Goal: Task Accomplishment & Management: Manage account settings

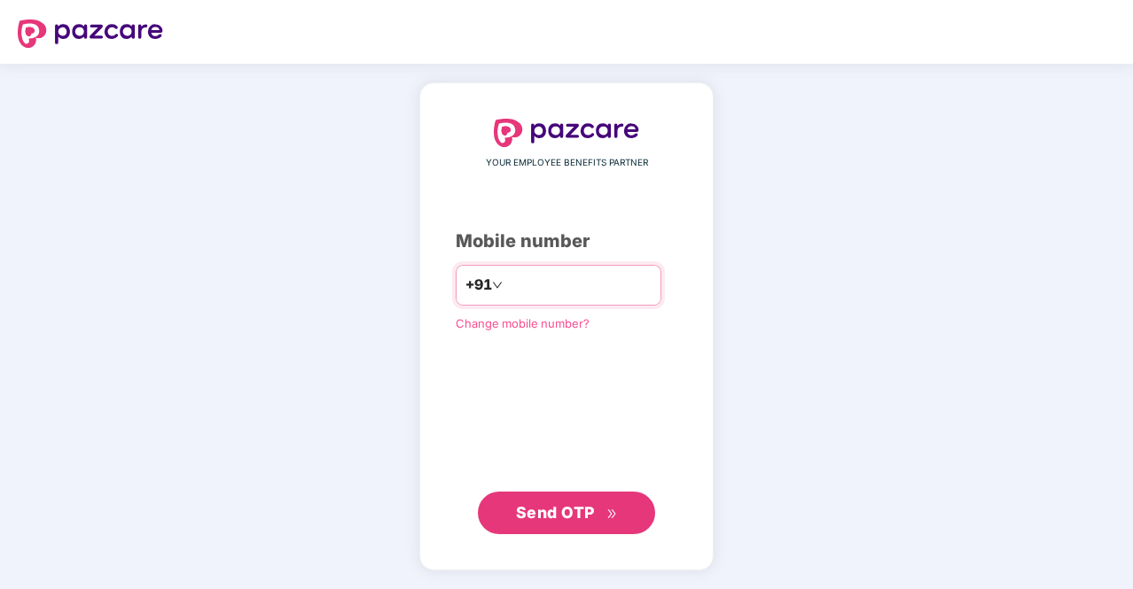
click at [562, 275] on input "number" at bounding box center [578, 285] width 145 height 28
type input "**********"
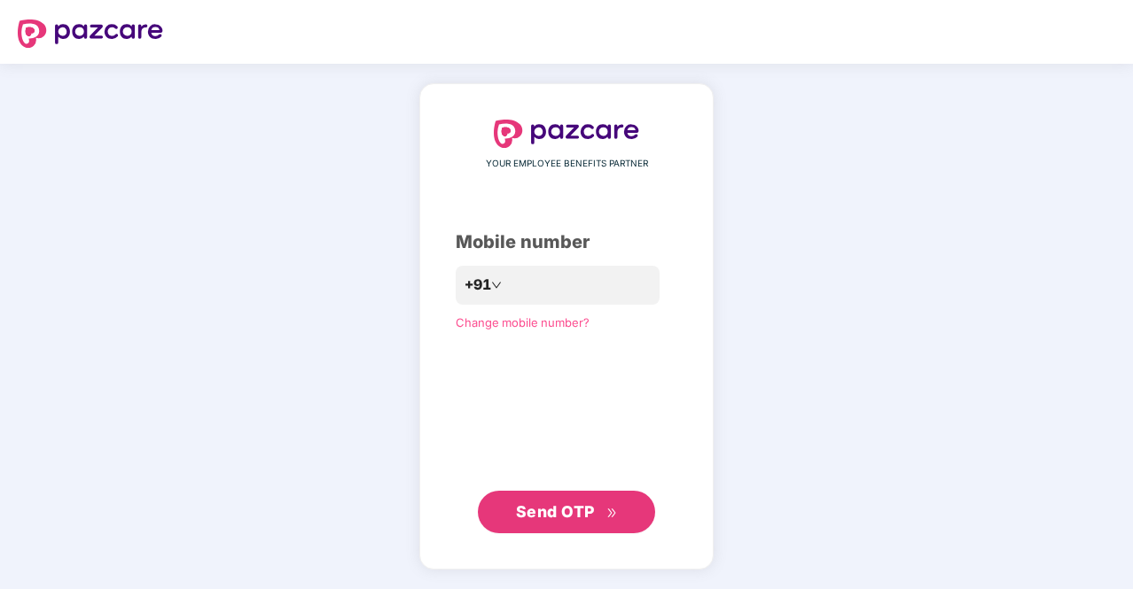
click at [565, 521] on span "Send OTP" at bounding box center [555, 511] width 79 height 19
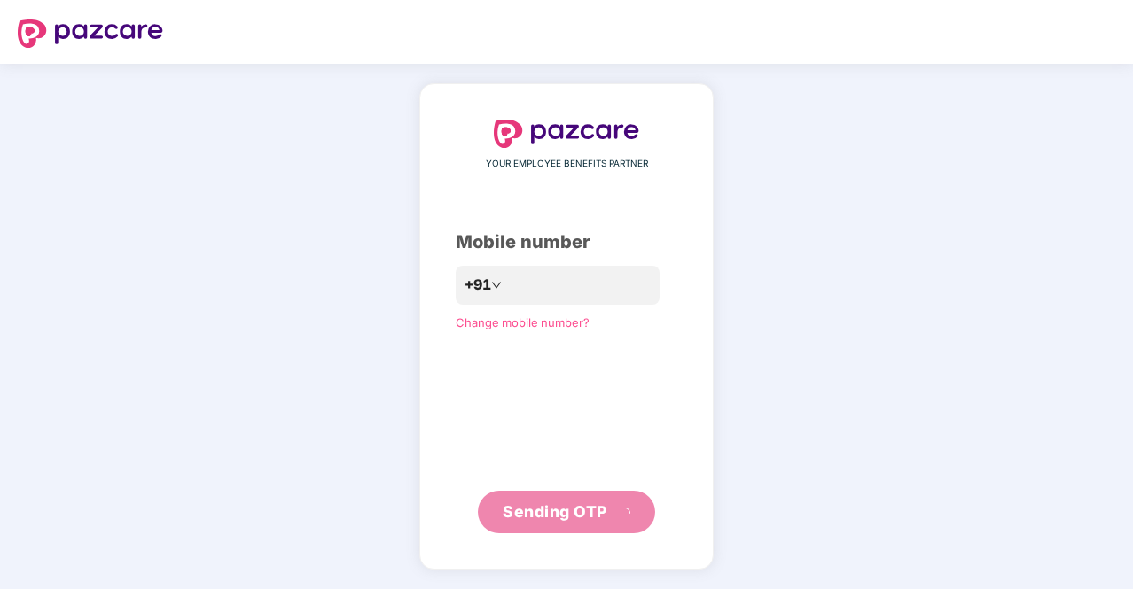
click at [623, 366] on div "**********" at bounding box center [567, 327] width 222 height 415
click at [552, 439] on div "**********" at bounding box center [567, 327] width 222 height 415
click at [608, 397] on div "**********" at bounding box center [567, 327] width 222 height 415
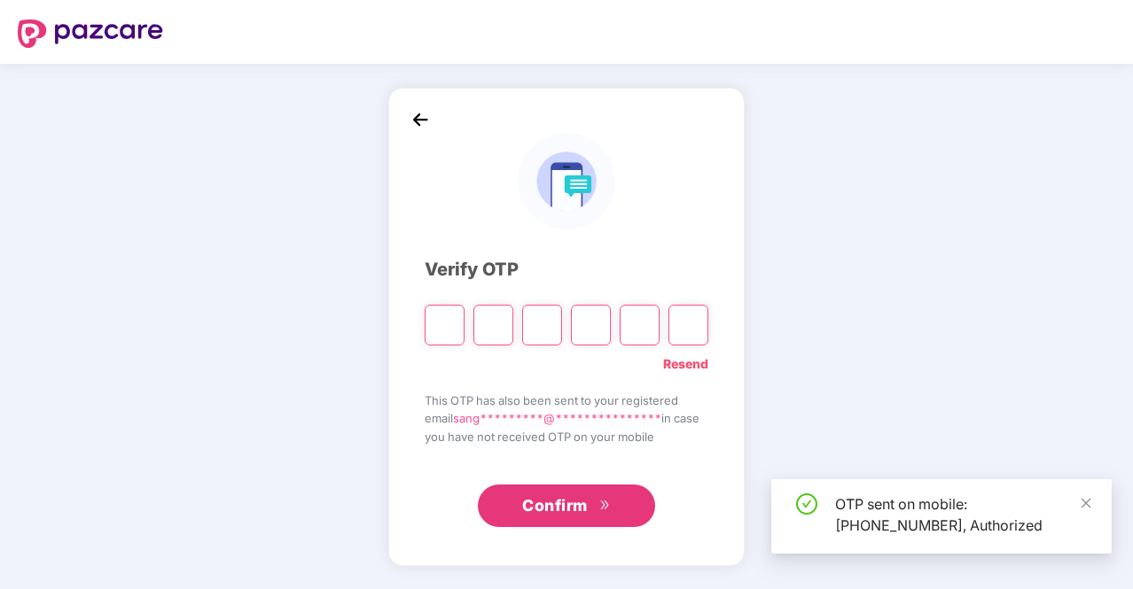
click at [454, 325] on input "Please enter verification code. Digit 1" at bounding box center [444, 325] width 40 height 41
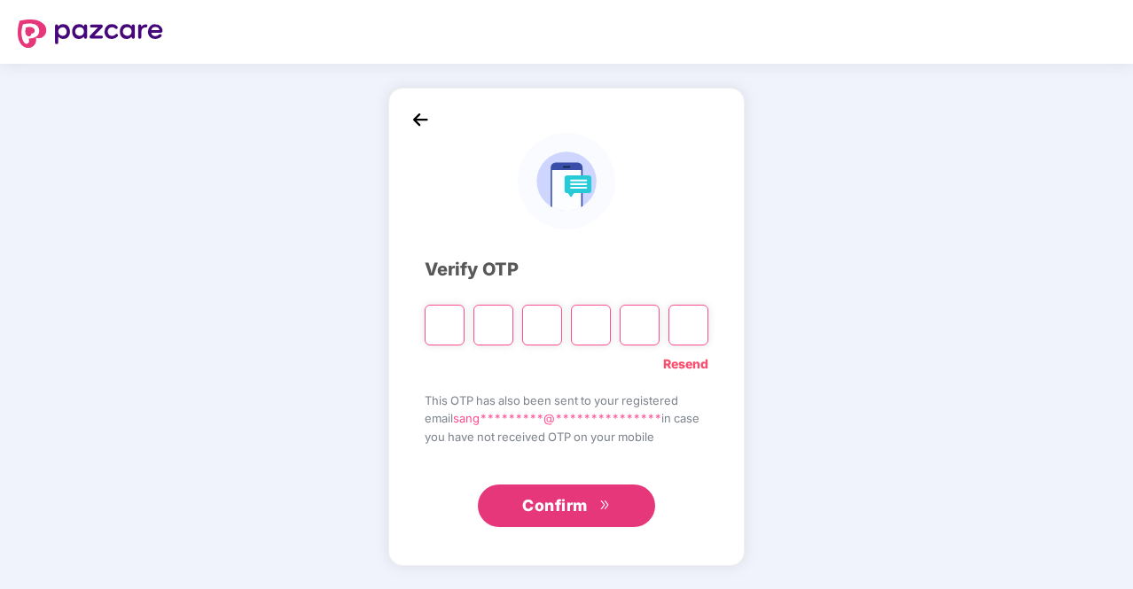
type input "*"
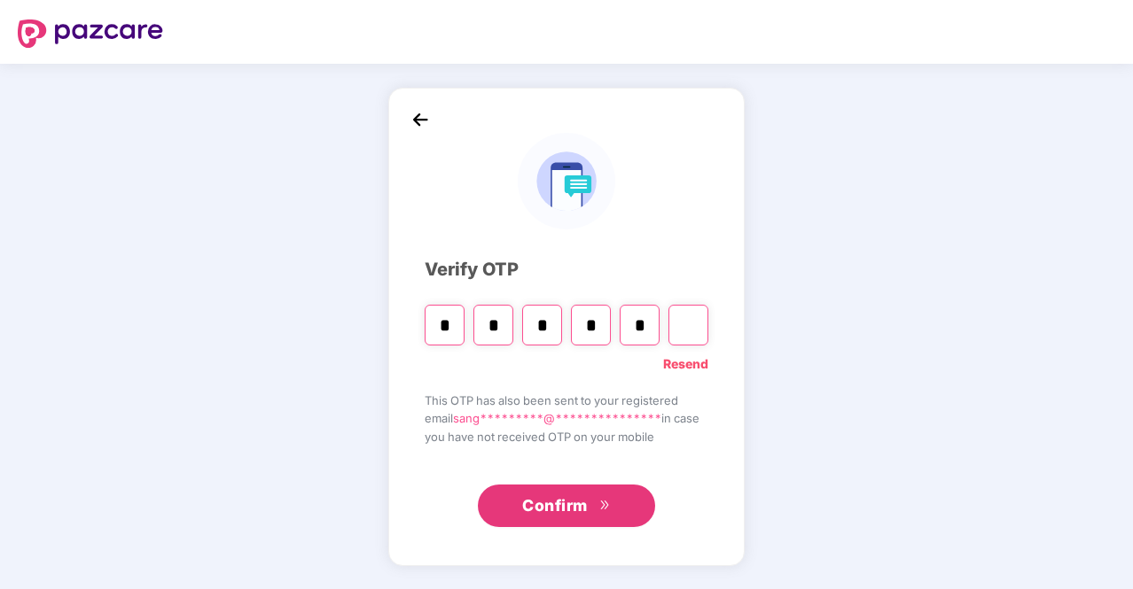
type input "*"
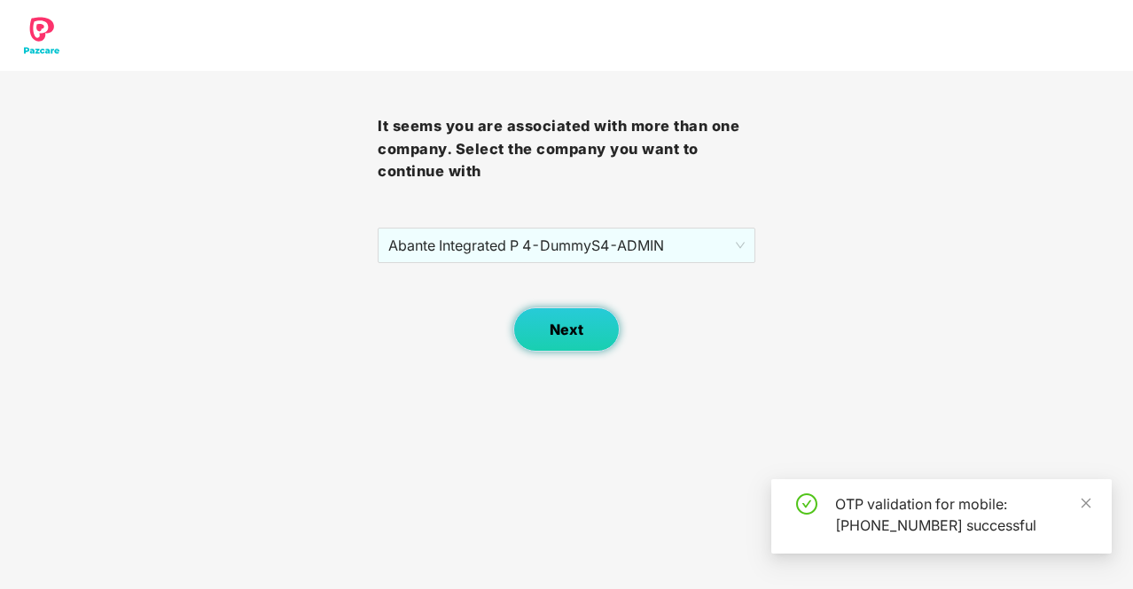
click at [556, 327] on span "Next" at bounding box center [566, 330] width 34 height 17
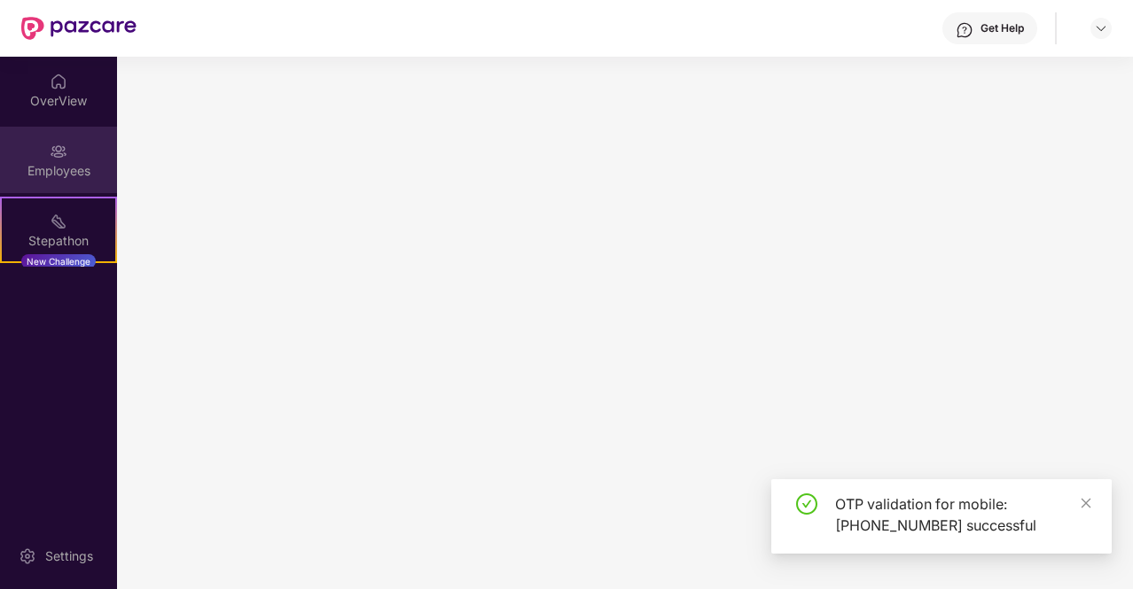
click at [62, 166] on div "Employees" at bounding box center [58, 171] width 117 height 18
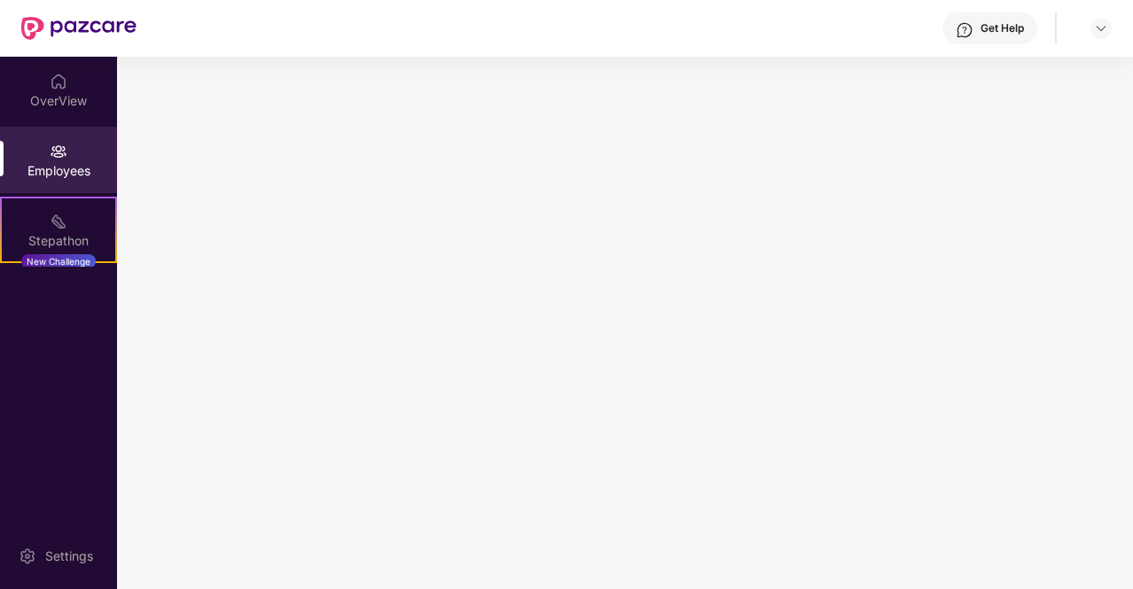
click at [69, 157] on div "Employees" at bounding box center [58, 160] width 117 height 66
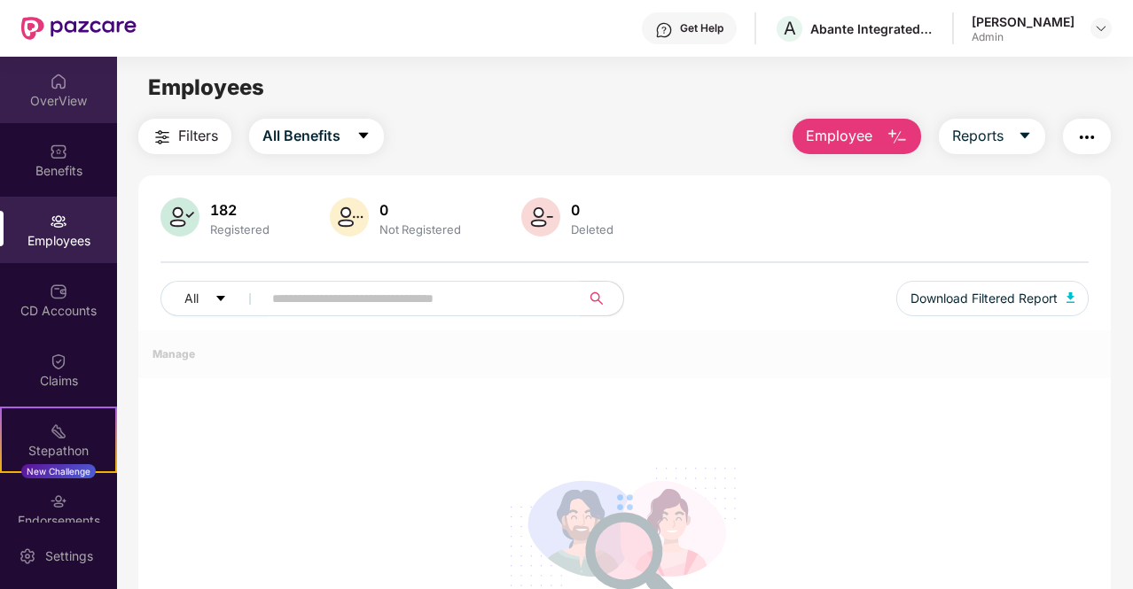
click at [57, 107] on div "OverView" at bounding box center [58, 101] width 117 height 18
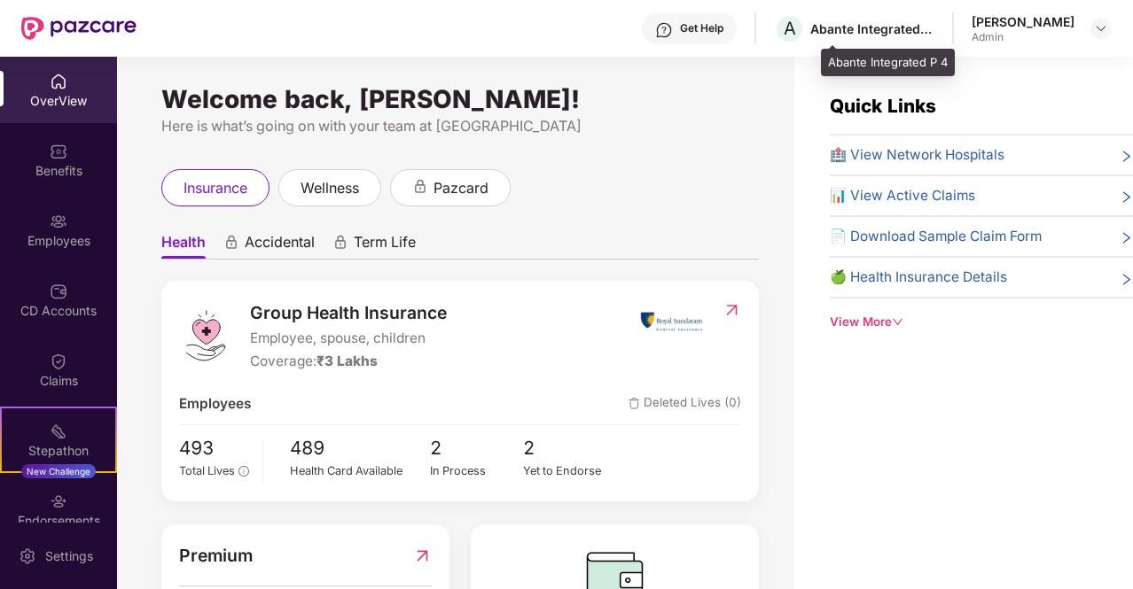
click at [934, 33] on div "Abante Integrated P 4" at bounding box center [872, 28] width 124 height 17
click at [1102, 25] on img at bounding box center [1101, 28] width 14 height 14
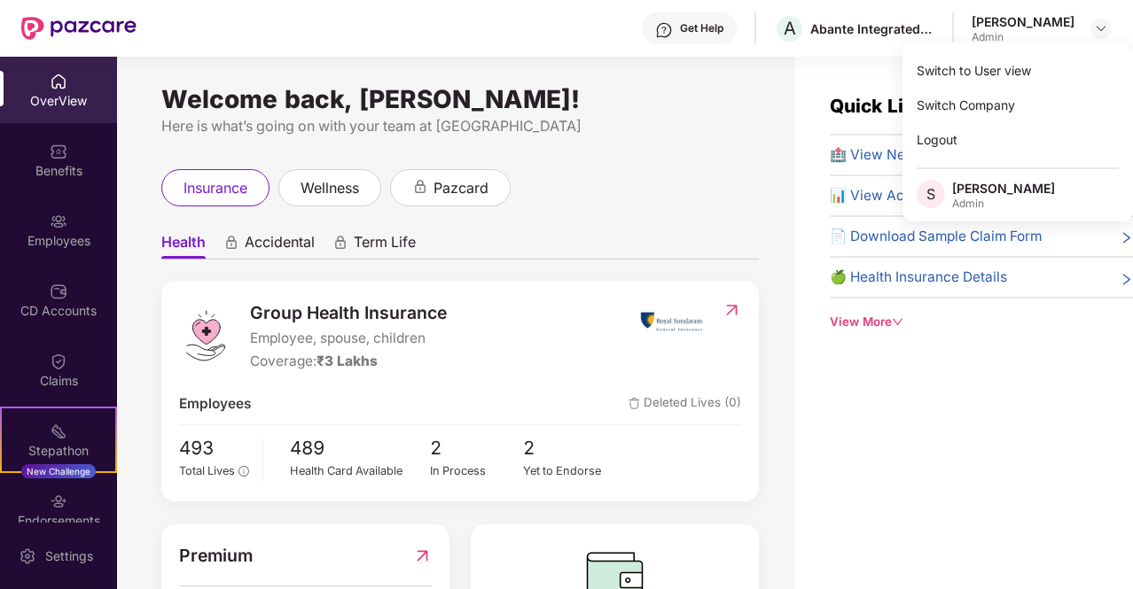
click at [48, 117] on div "OverView" at bounding box center [58, 90] width 117 height 66
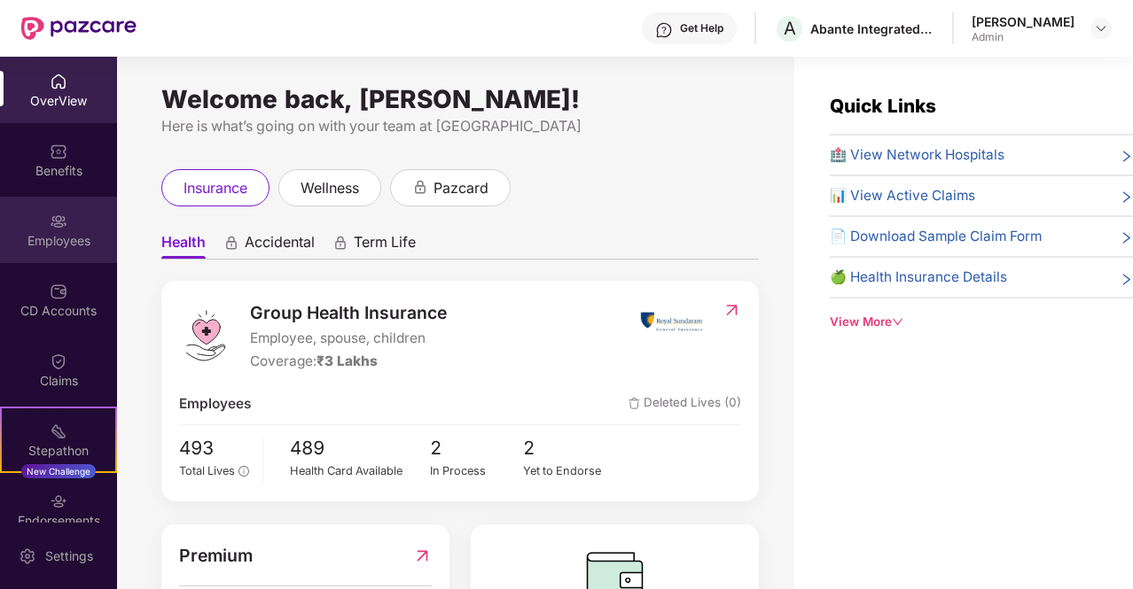
click at [72, 249] on div "Employees" at bounding box center [58, 230] width 117 height 66
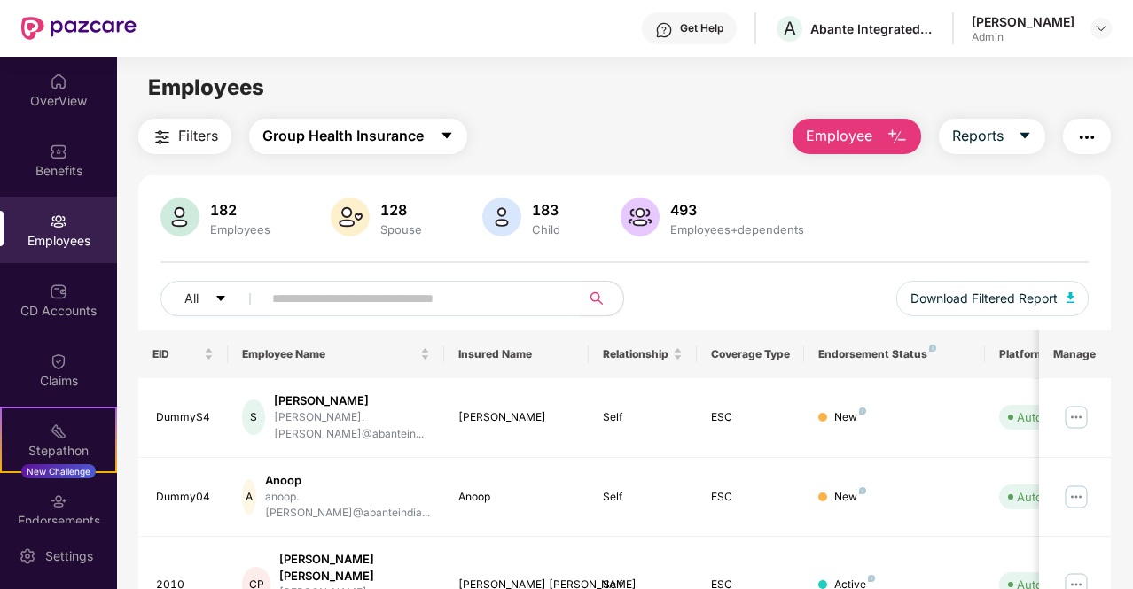
click at [443, 139] on icon "caret-down" at bounding box center [447, 136] width 14 height 14
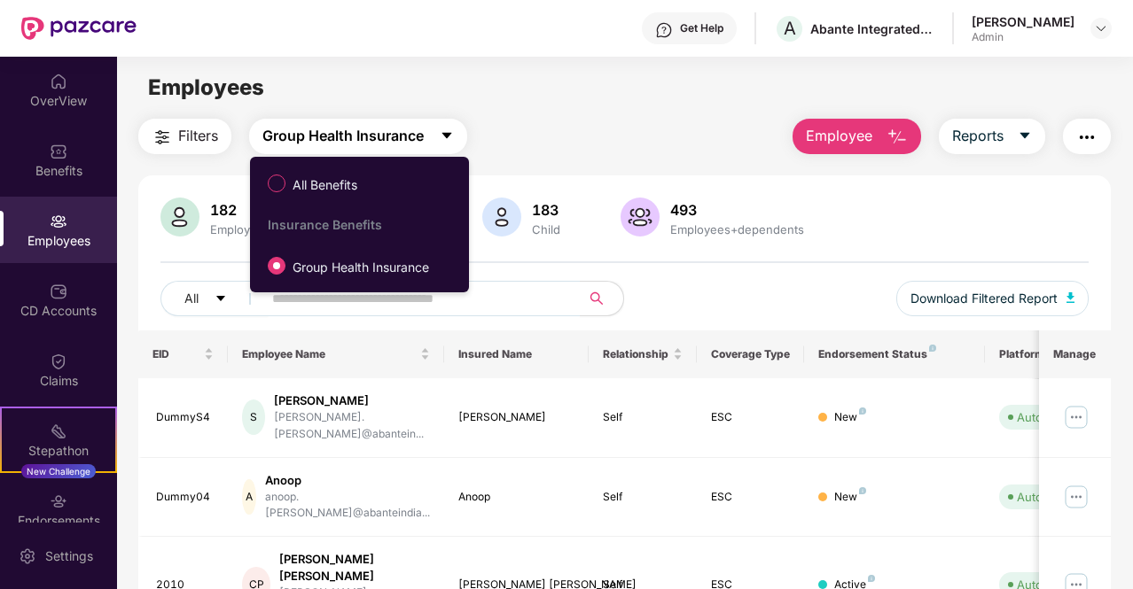
click at [443, 139] on icon "caret-down" at bounding box center [447, 136] width 14 height 14
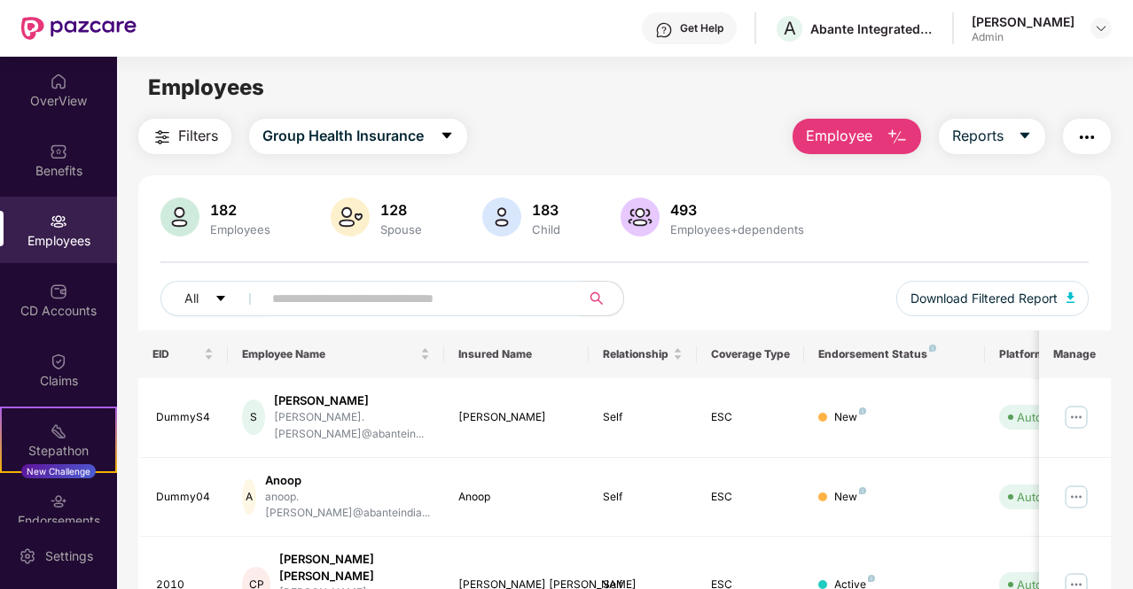
click at [354, 294] on input "text" at bounding box center [414, 298] width 284 height 27
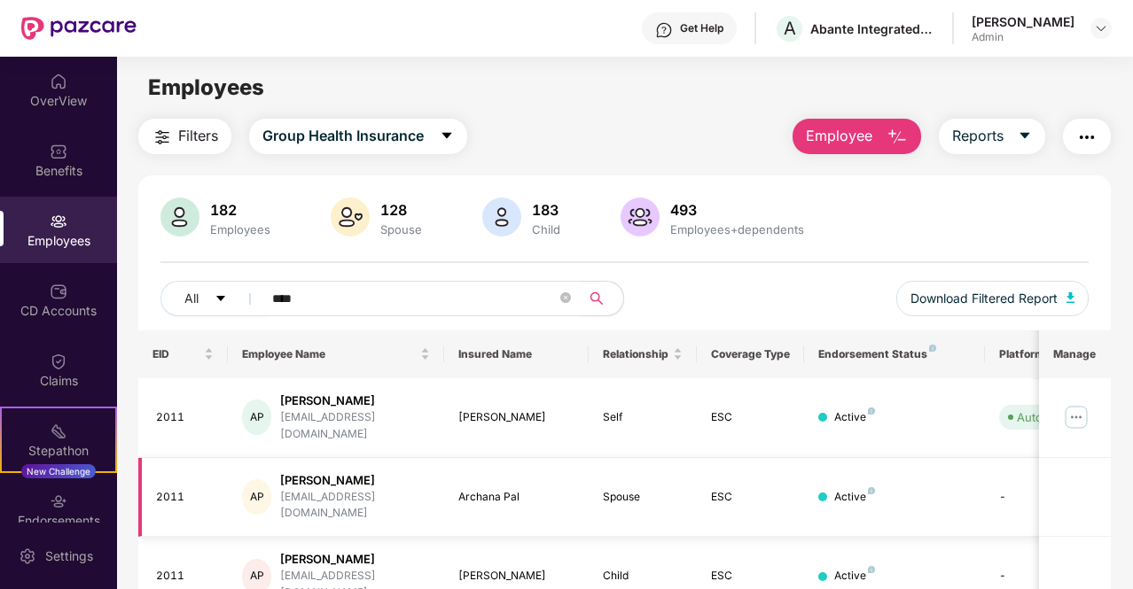
scroll to position [57, 0]
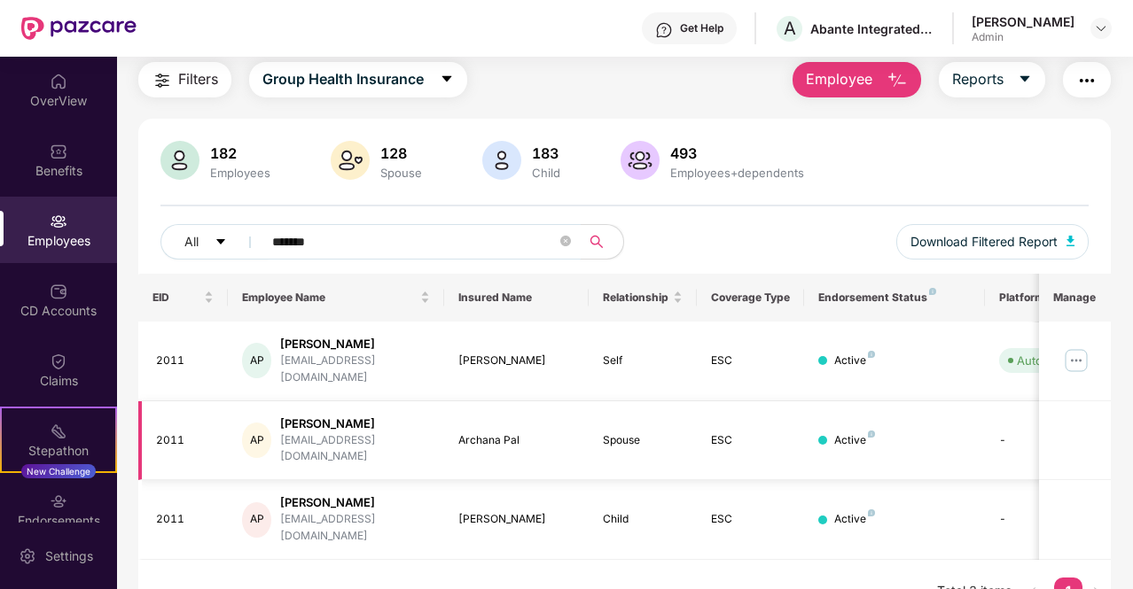
type input "********"
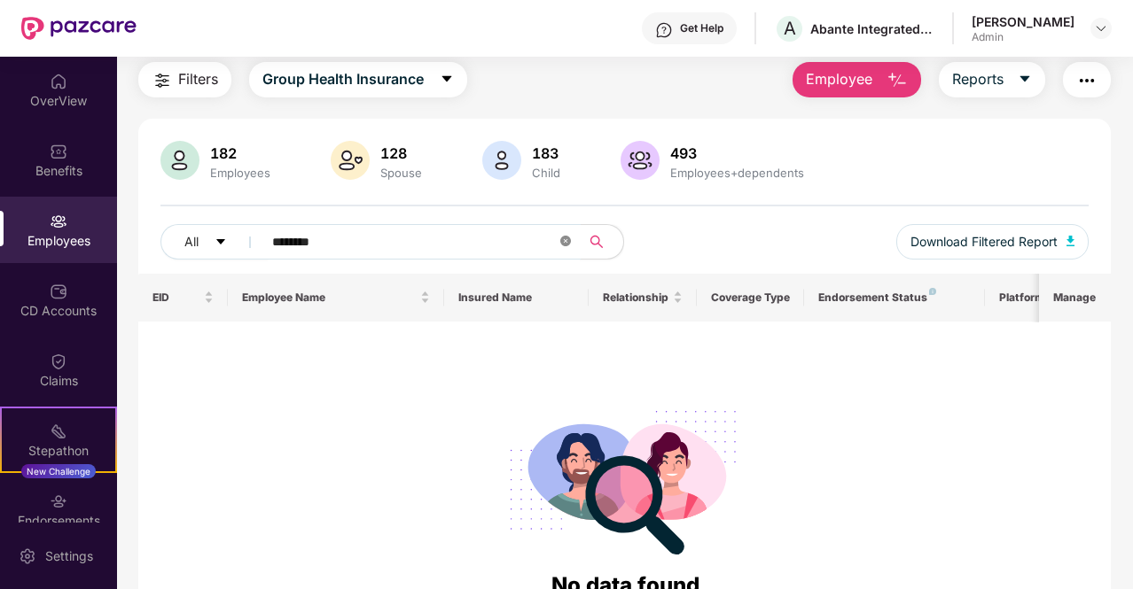
click at [571, 239] on icon "close-circle" at bounding box center [565, 241] width 11 height 11
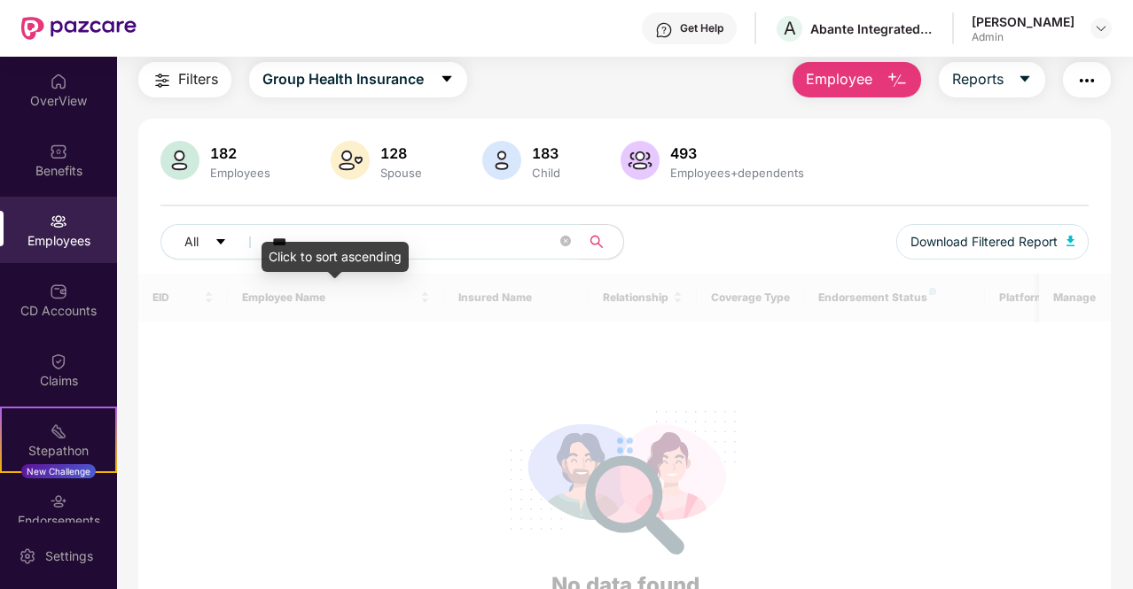
type input "****"
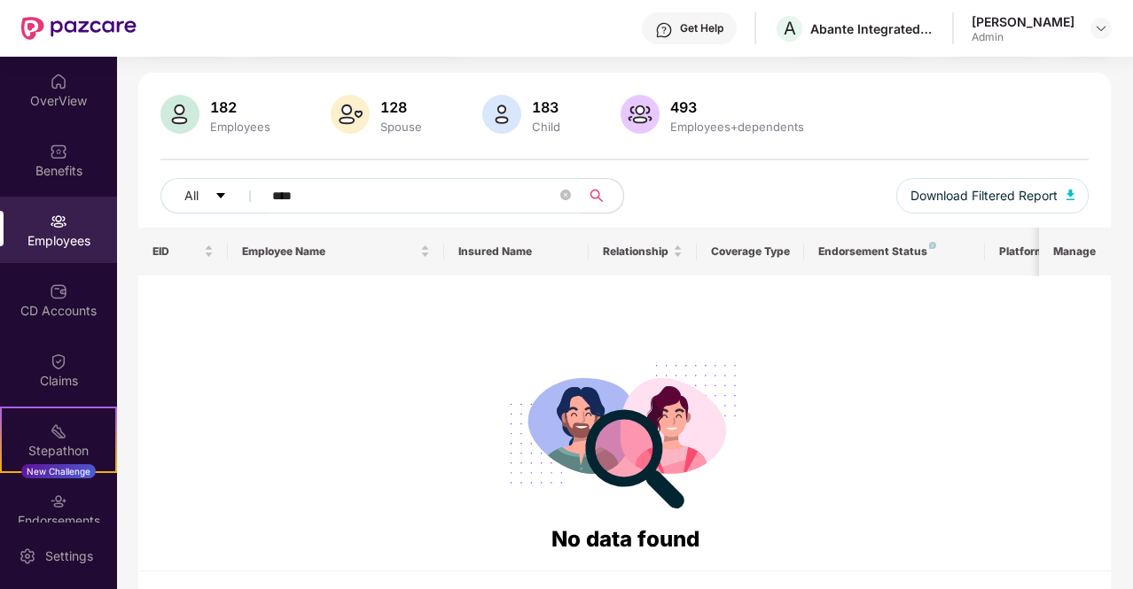
scroll to position [0, 0]
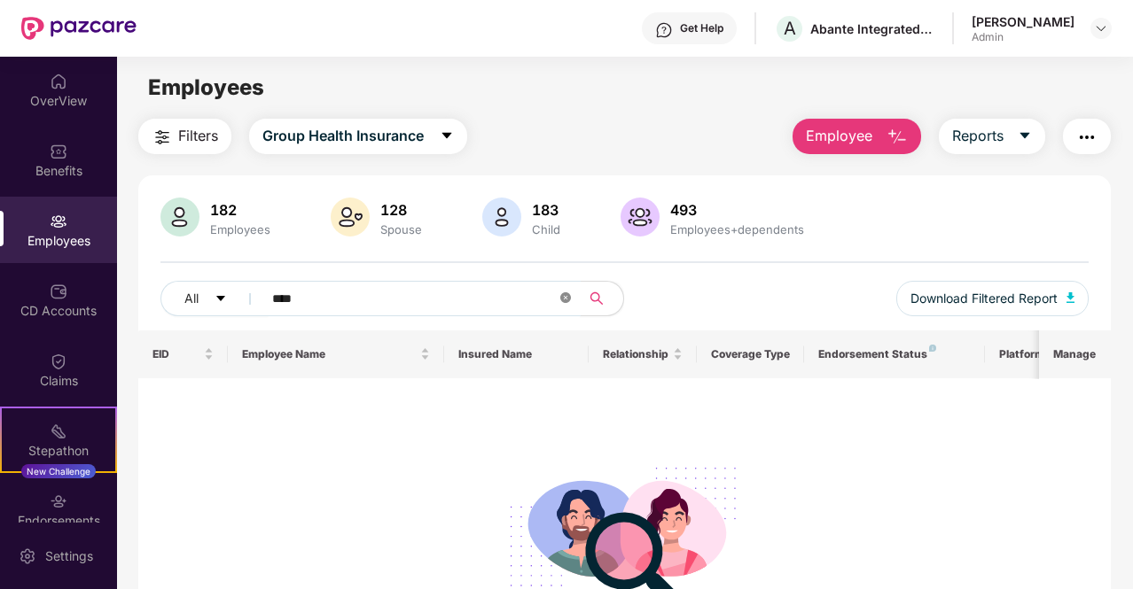
click at [567, 299] on icon "close-circle" at bounding box center [565, 297] width 11 height 11
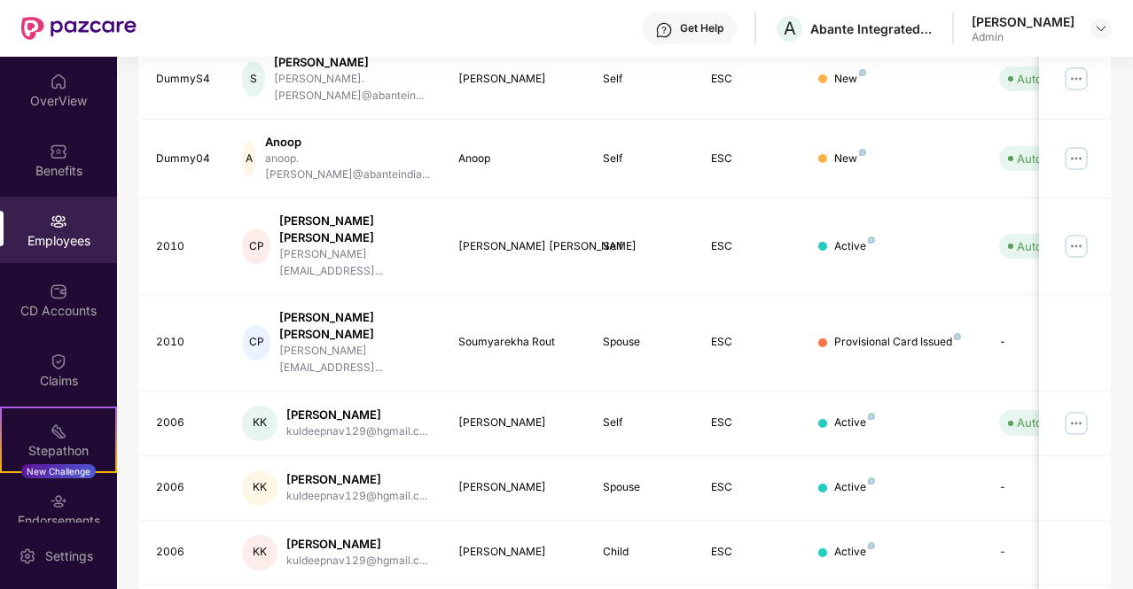
scroll to position [495, 0]
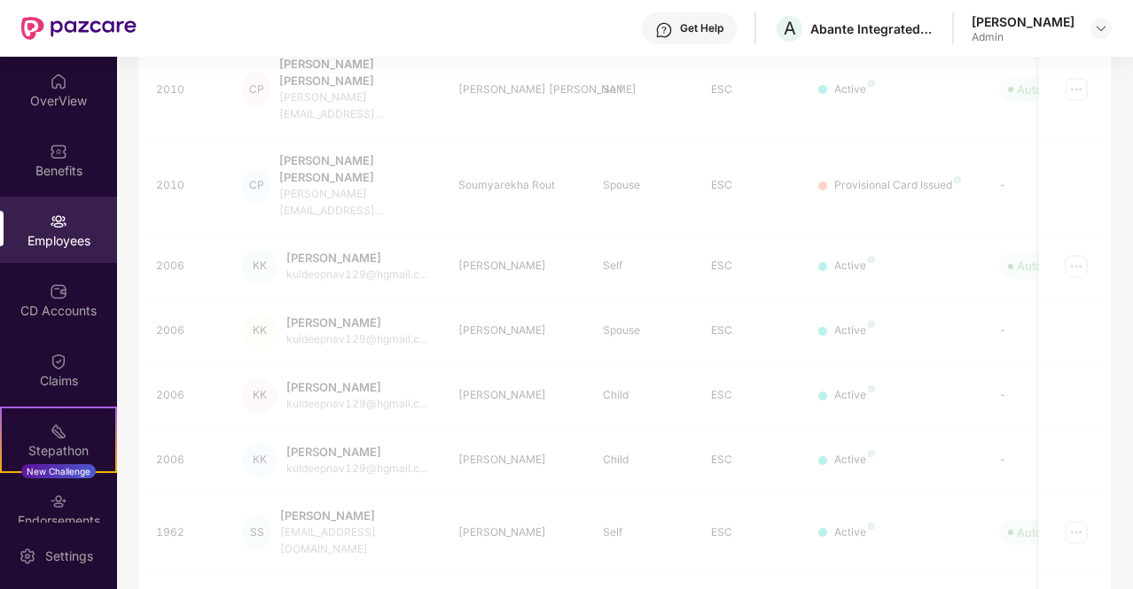
scroll to position [57, 0]
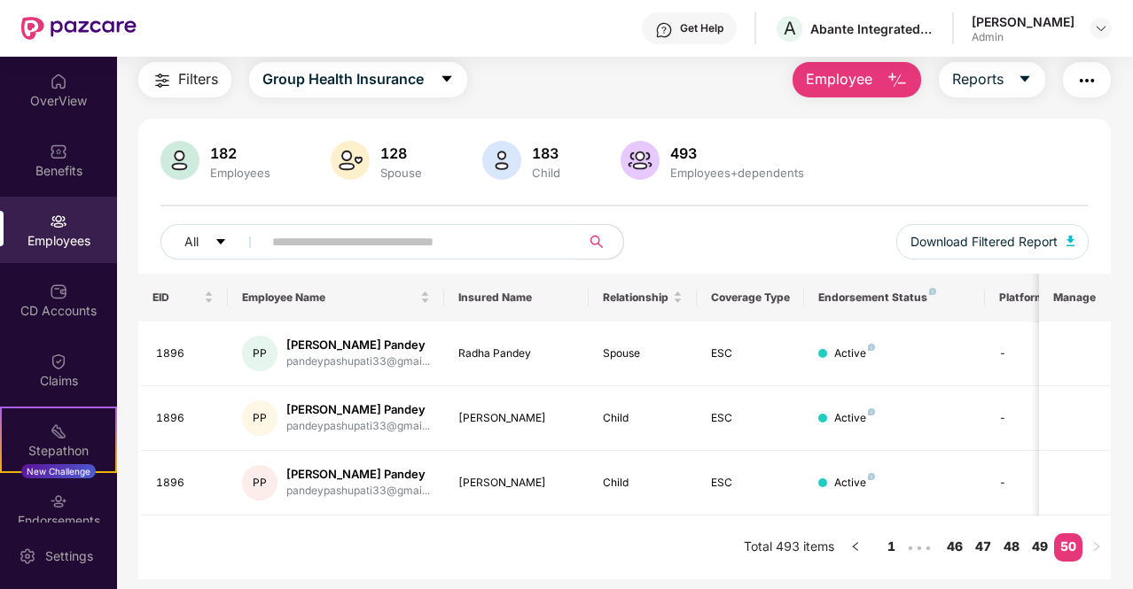
click at [1094, 74] on img "button" at bounding box center [1086, 80] width 21 height 21
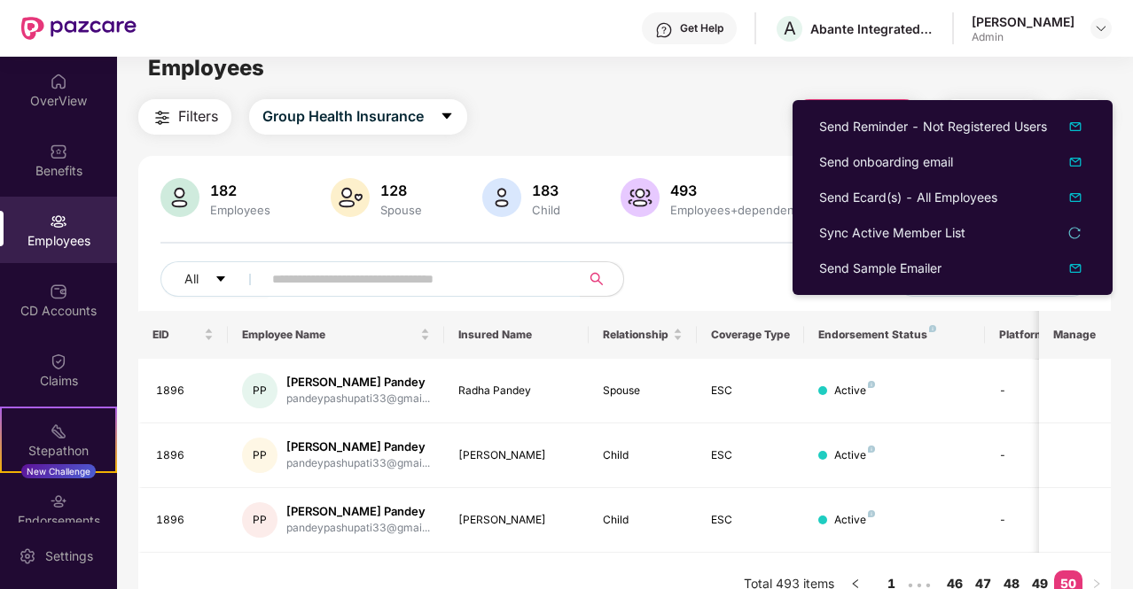
scroll to position [0, 0]
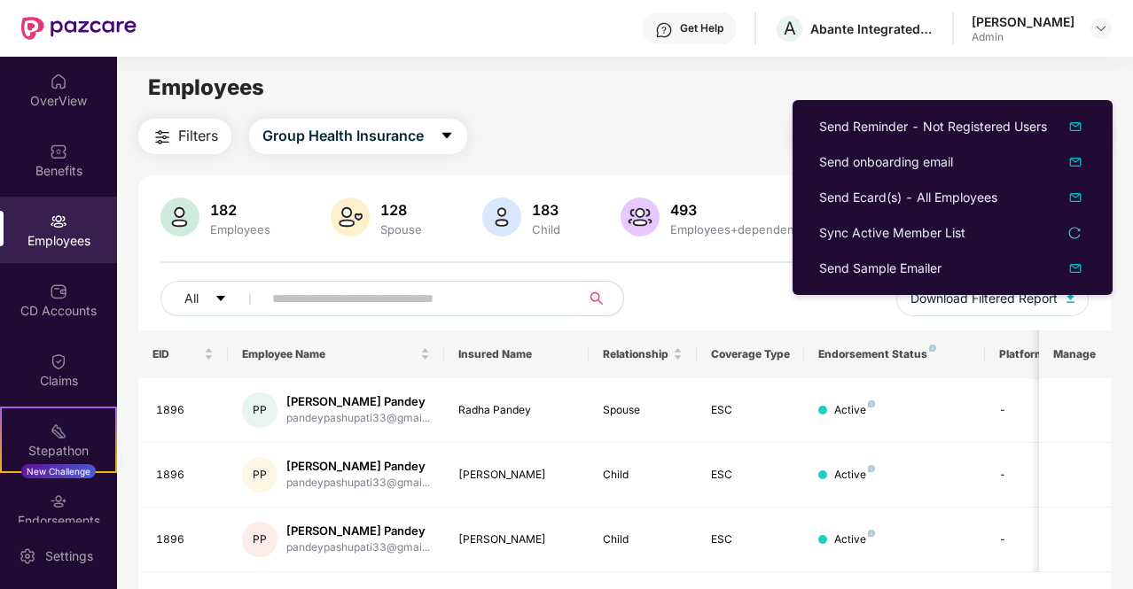
click at [619, 105] on main "Employees Filters Group Health Insurance Employee Reports 182 Employees 128 Spo…" at bounding box center [624, 351] width 1015 height 589
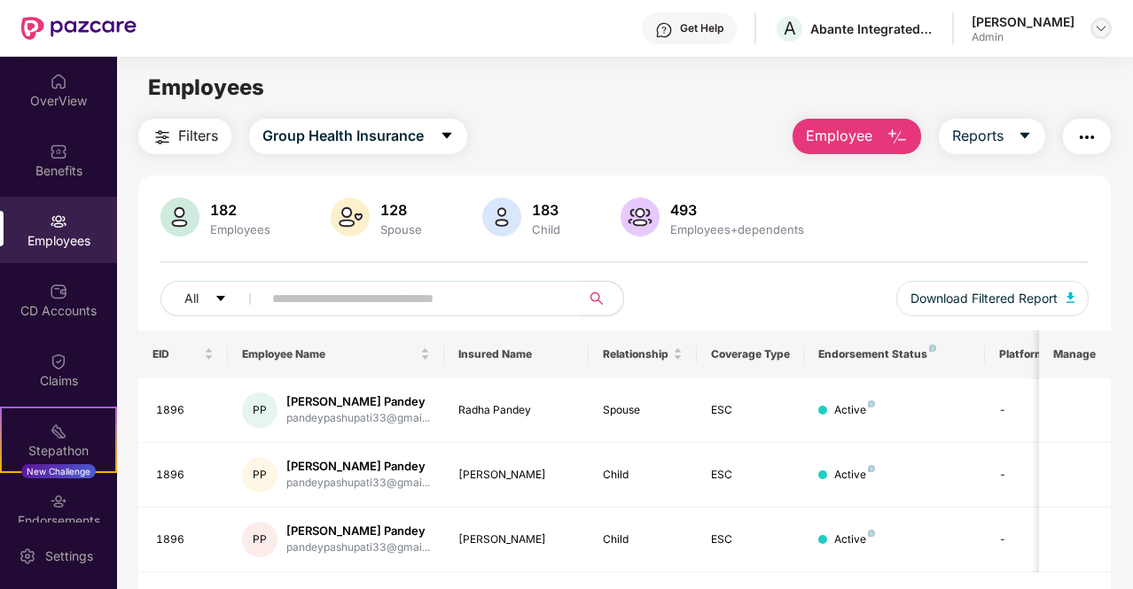
click at [1110, 27] on div at bounding box center [1100, 28] width 21 height 21
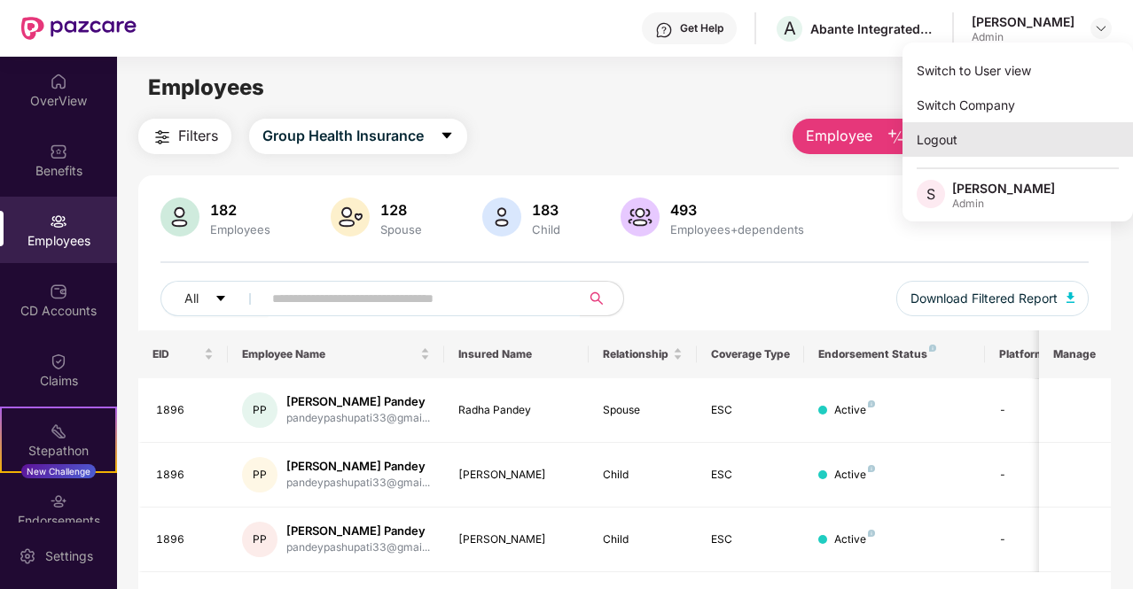
click at [929, 136] on div "Logout" at bounding box center [1017, 139] width 230 height 35
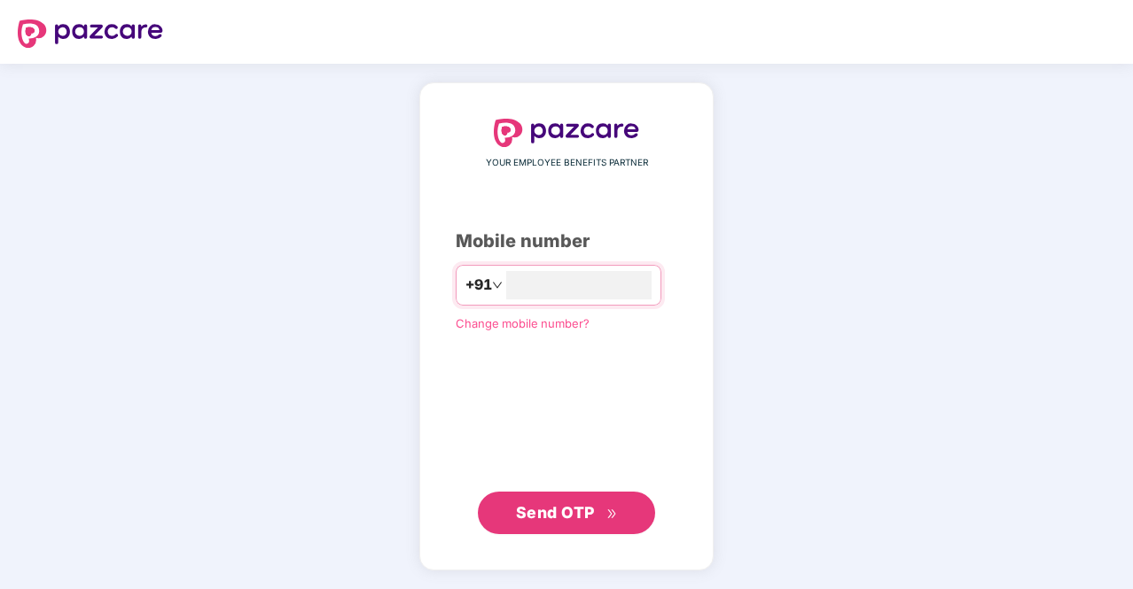
drag, startPoint x: 929, startPoint y: 136, endPoint x: 845, endPoint y: 129, distance: 83.6
click at [526, 281] on input "number" at bounding box center [578, 285] width 145 height 28
click at [524, 520] on span "Send OTP" at bounding box center [555, 512] width 79 height 19
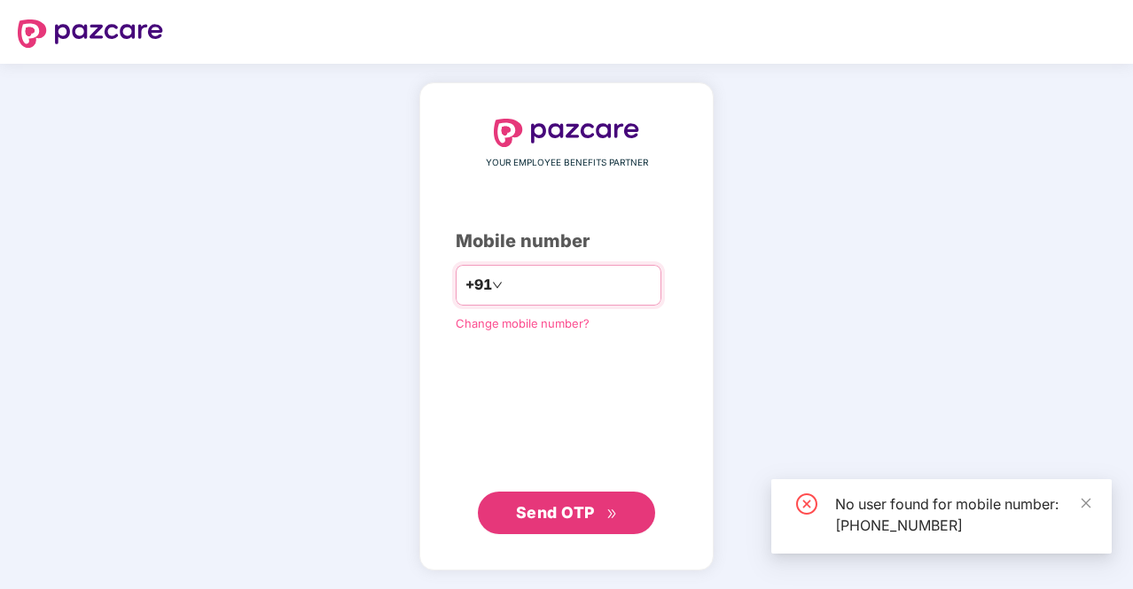
click at [550, 281] on input "**********" at bounding box center [578, 285] width 145 height 28
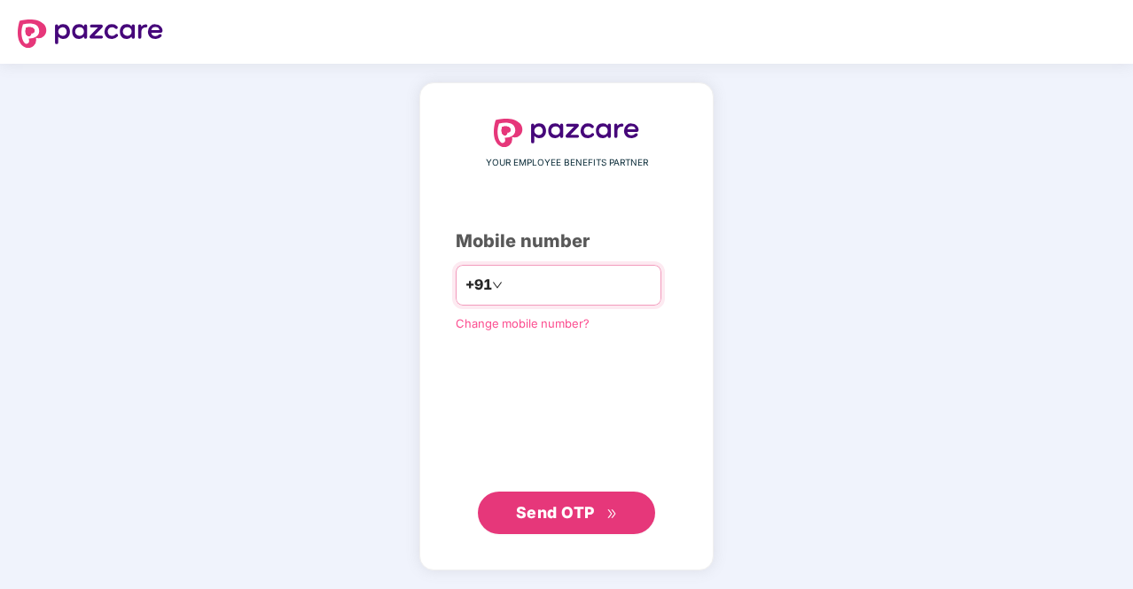
type input "**********"
click at [563, 515] on span "Send OTP" at bounding box center [555, 512] width 79 height 19
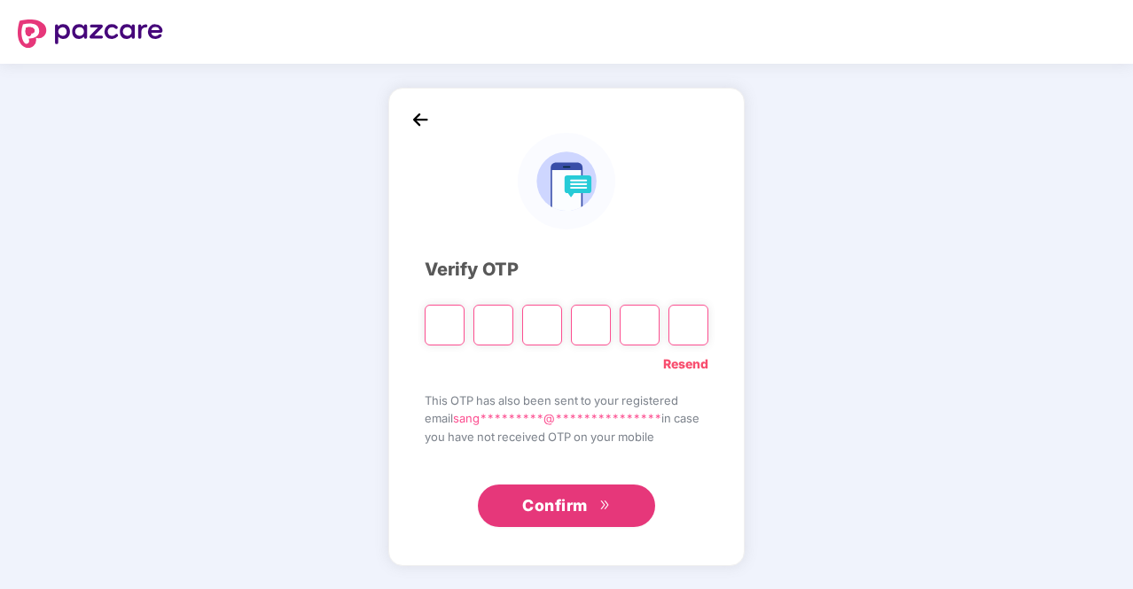
type input "*"
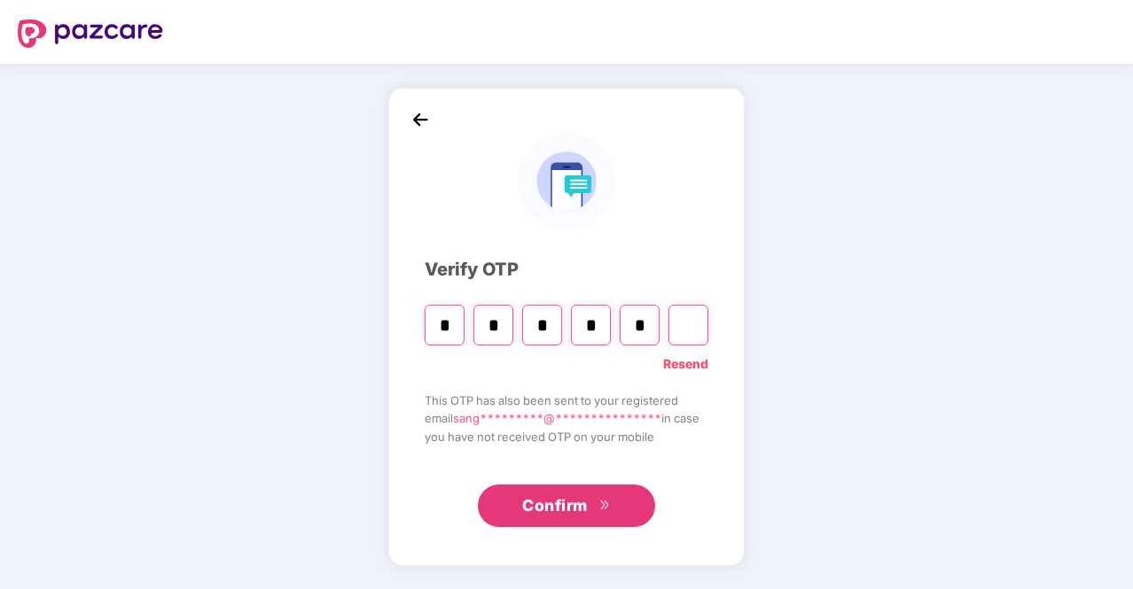
type input "*"
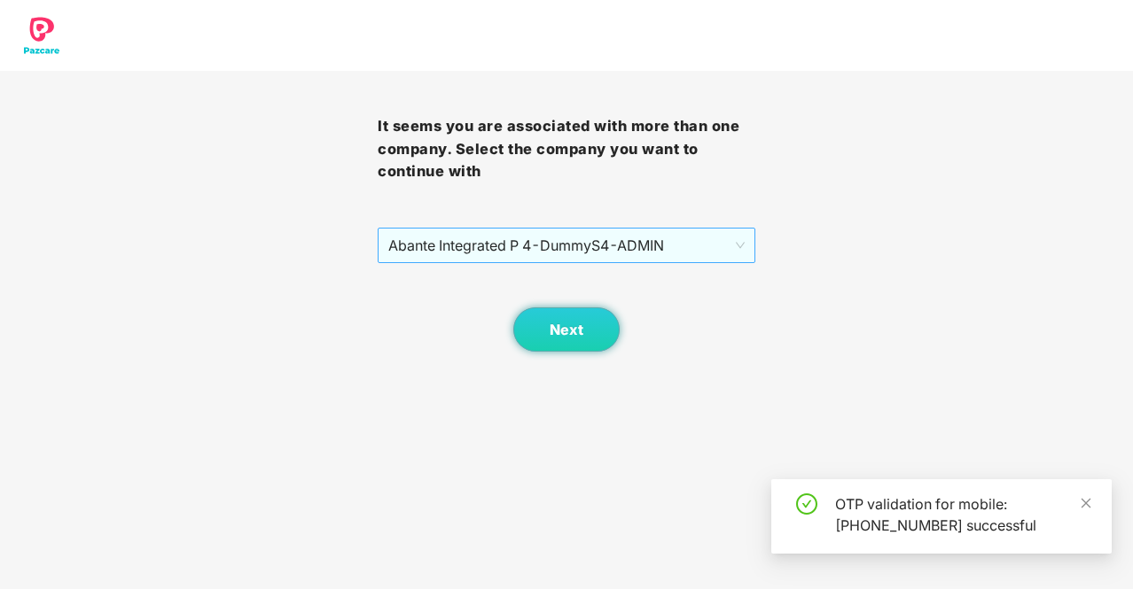
click at [675, 254] on span "Abante Integrated P 4 - DummyS4 - ADMIN" at bounding box center [566, 246] width 356 height 34
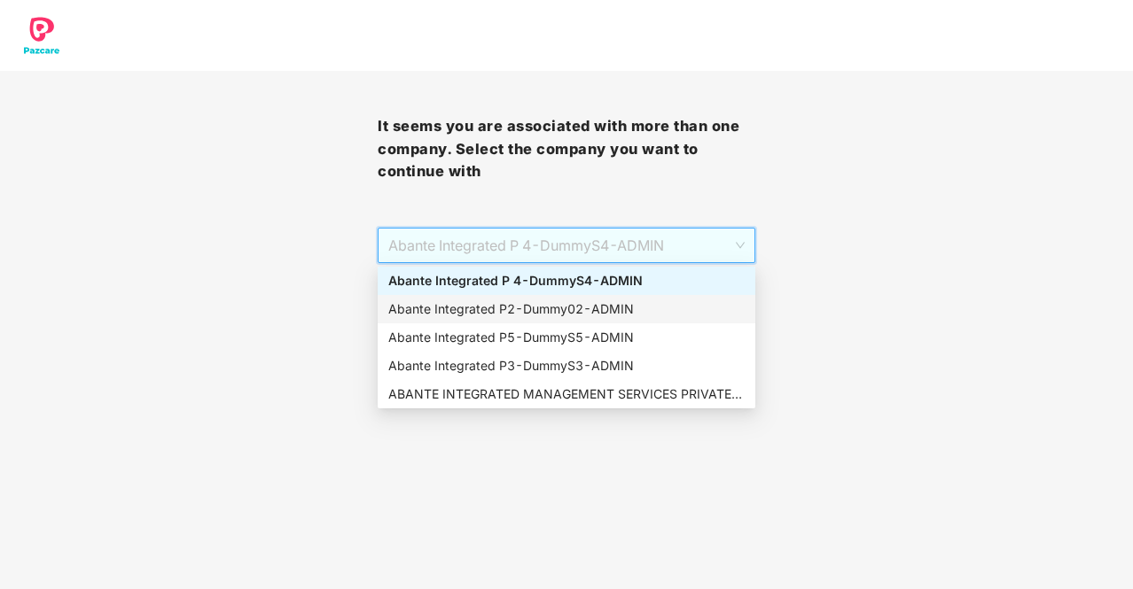
click at [564, 310] on div "Abante Integrated P2 - Dummy02 - ADMIN" at bounding box center [566, 309] width 356 height 19
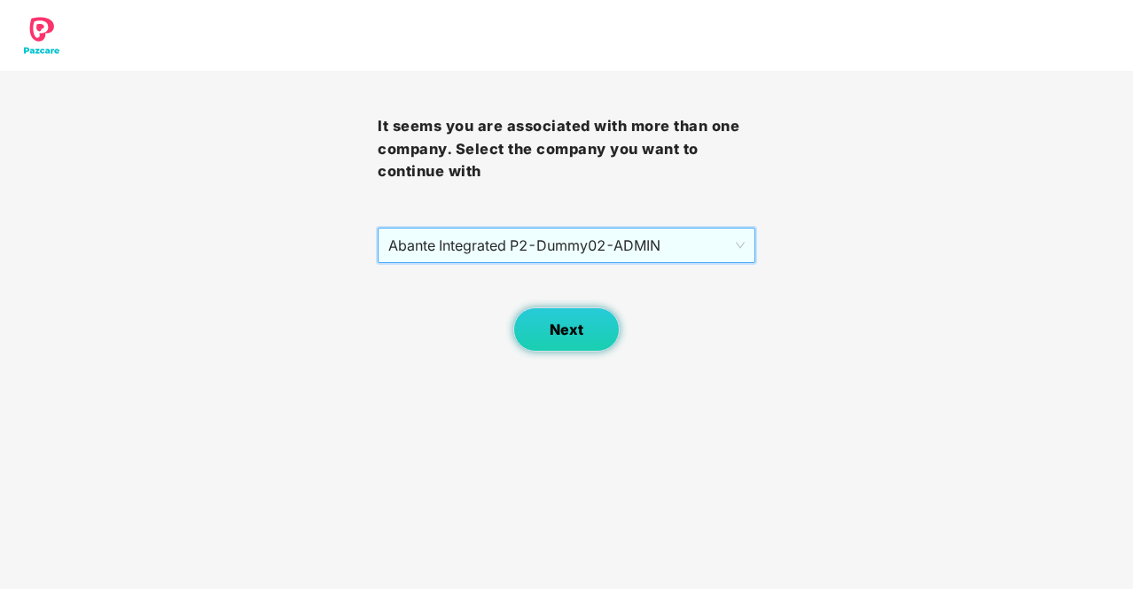
click at [567, 322] on span "Next" at bounding box center [566, 330] width 34 height 17
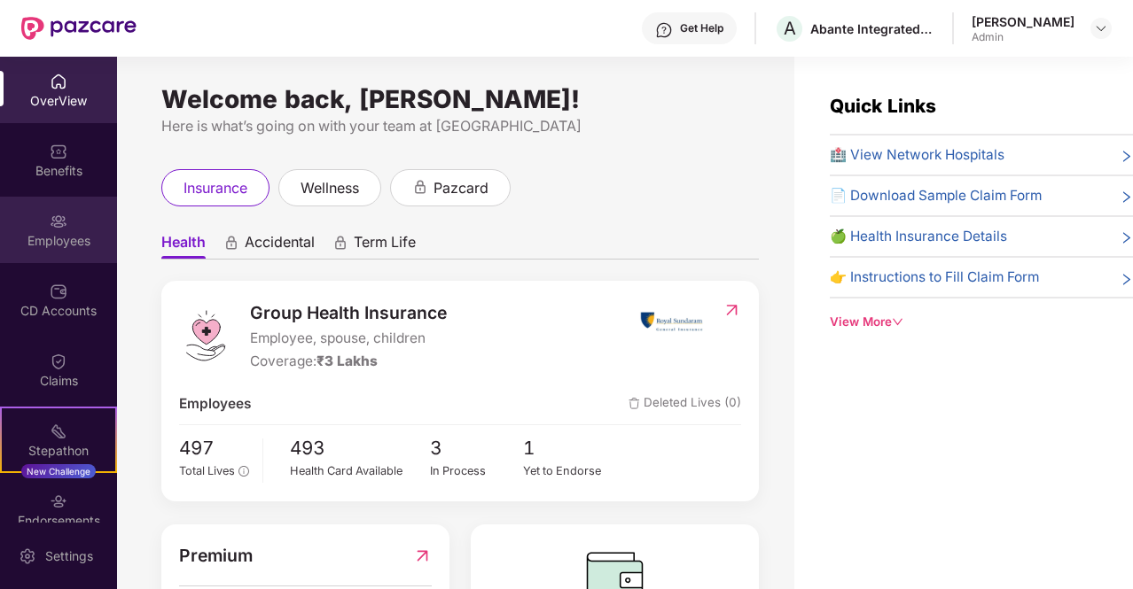
click at [62, 259] on div "Employees" at bounding box center [58, 230] width 117 height 66
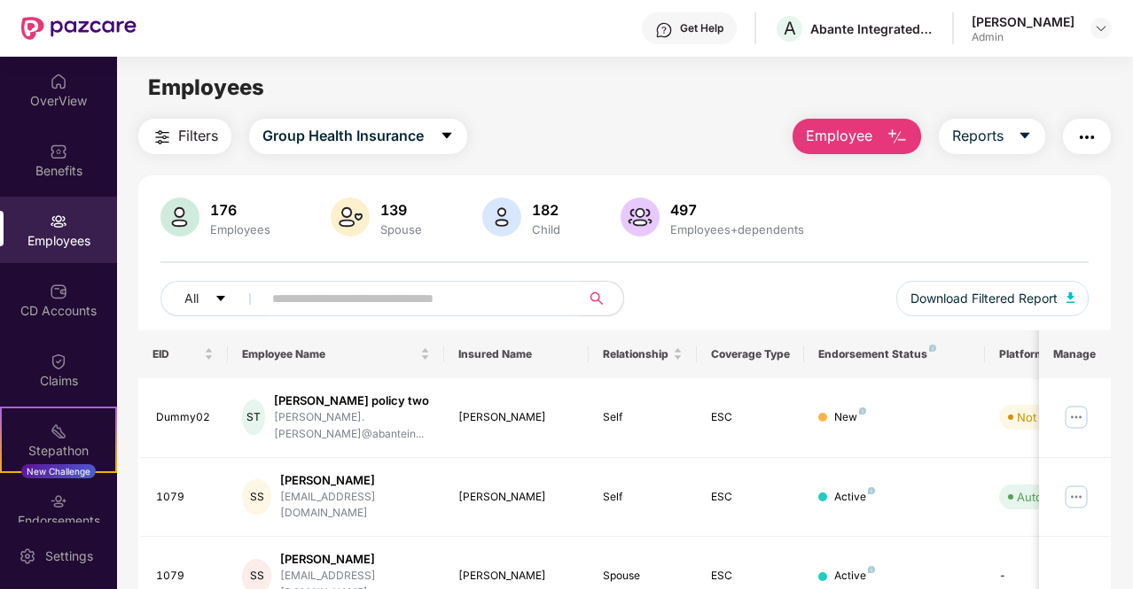
click at [311, 278] on div "176 Employees 139 Spouse 182 Child 497 Employees+dependents All Download Filter…" at bounding box center [624, 264] width 972 height 133
click at [313, 292] on input "text" at bounding box center [414, 298] width 284 height 27
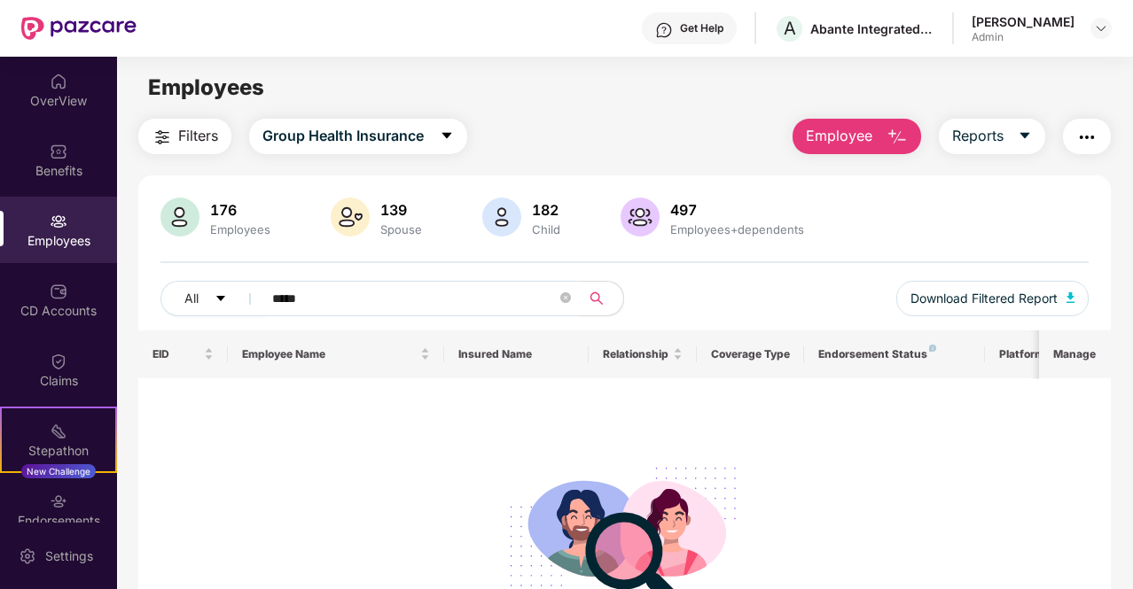
type input "*****"
click at [1083, 25] on div "[PERSON_NAME] Admin" at bounding box center [1041, 28] width 140 height 31
click at [1094, 23] on img at bounding box center [1101, 28] width 14 height 14
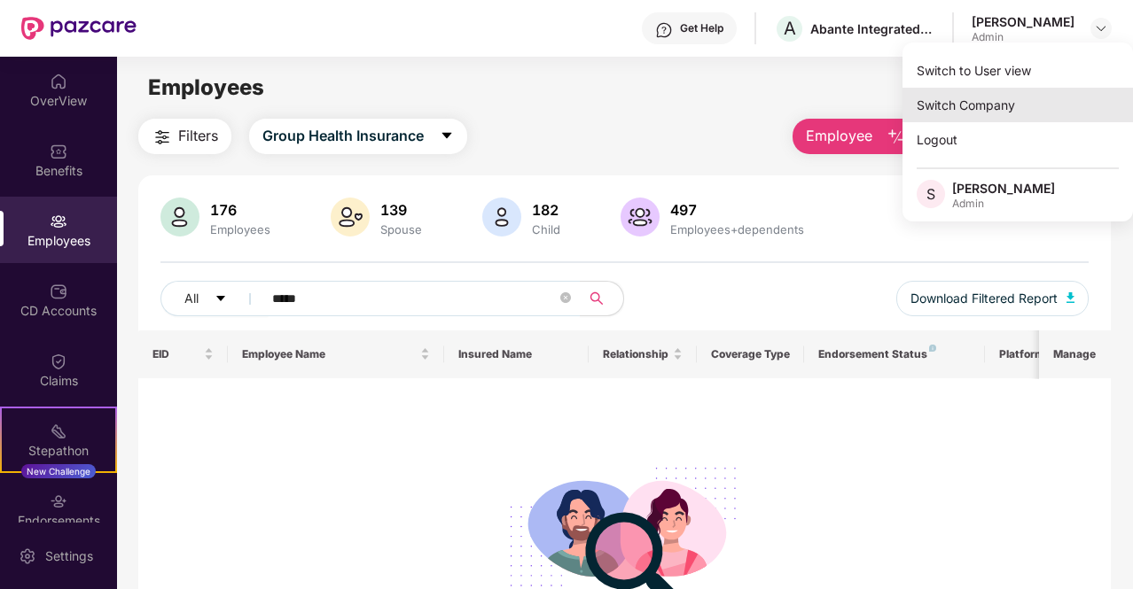
click at [1022, 102] on div "Switch Company" at bounding box center [1017, 105] width 230 height 35
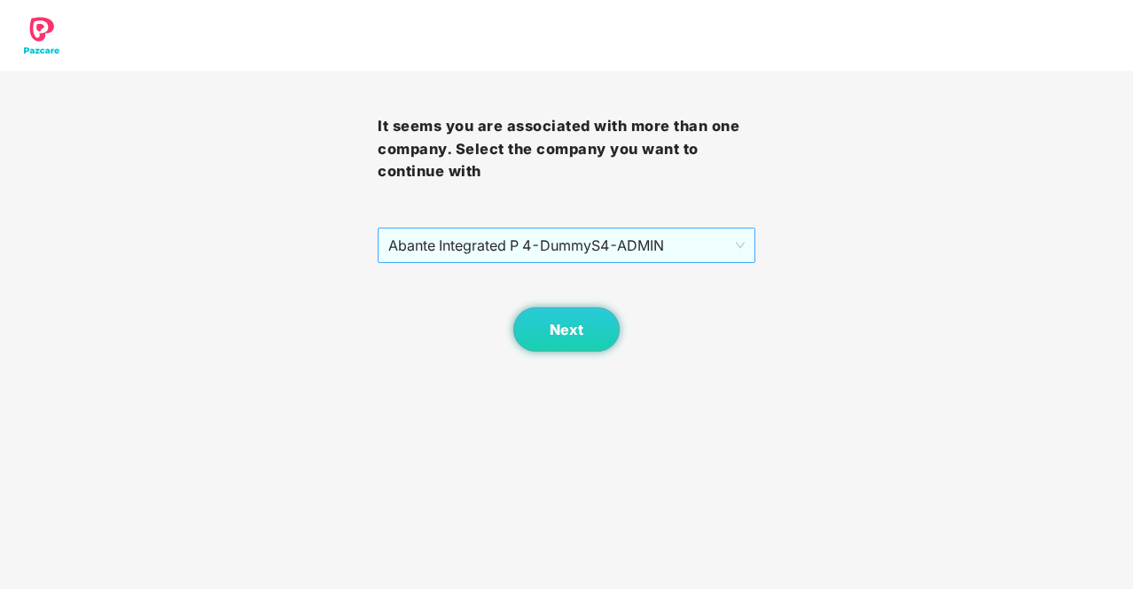
click at [657, 245] on span "Abante Integrated P 4 - DummyS4 - ADMIN" at bounding box center [566, 246] width 356 height 34
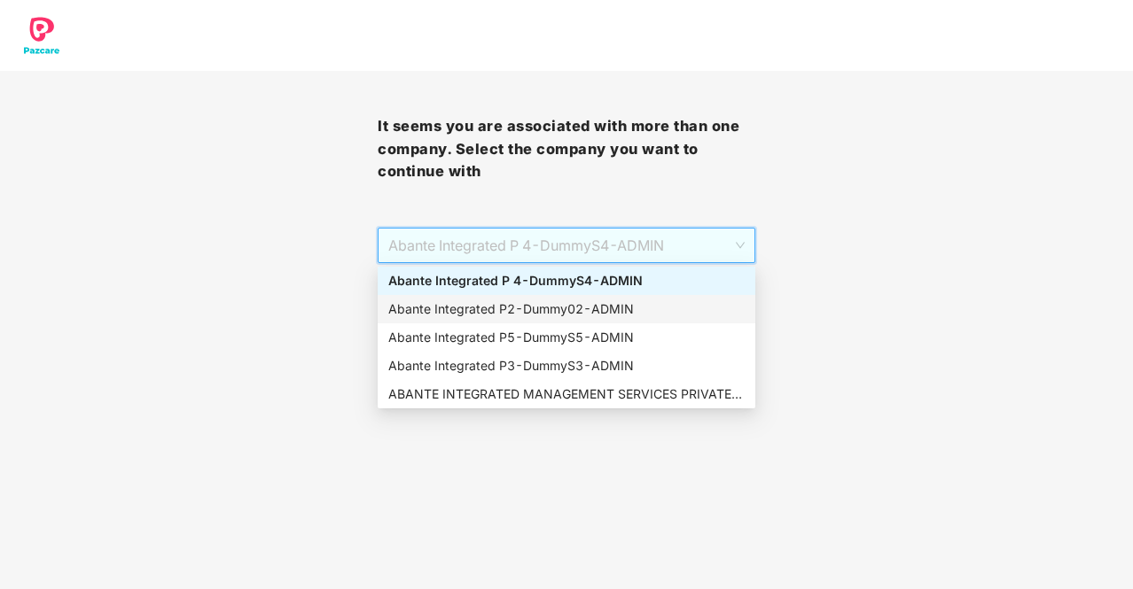
click at [555, 312] on div "Abante Integrated P2 - Dummy02 - ADMIN" at bounding box center [566, 309] width 356 height 19
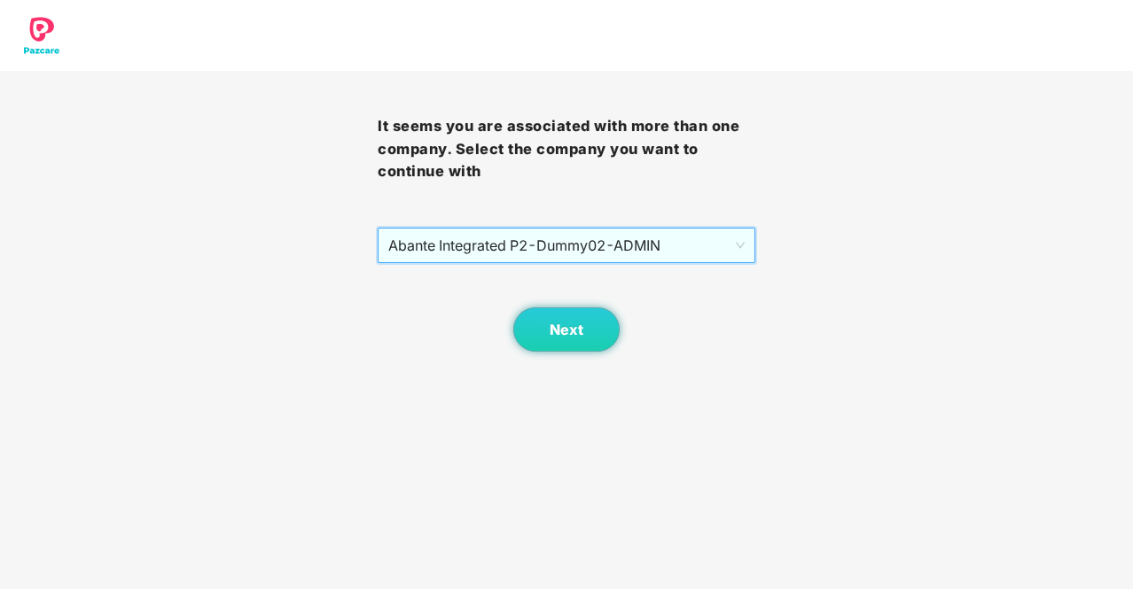
click at [578, 262] on span "Abante Integrated P2 - Dummy02 - ADMIN" at bounding box center [566, 246] width 356 height 34
click at [581, 249] on span "Abante Integrated P2 - Dummy02 - ADMIN" at bounding box center [566, 246] width 356 height 34
click at [579, 250] on span "Abante Integrated P2 - Dummy02 - ADMIN" at bounding box center [566, 246] width 356 height 34
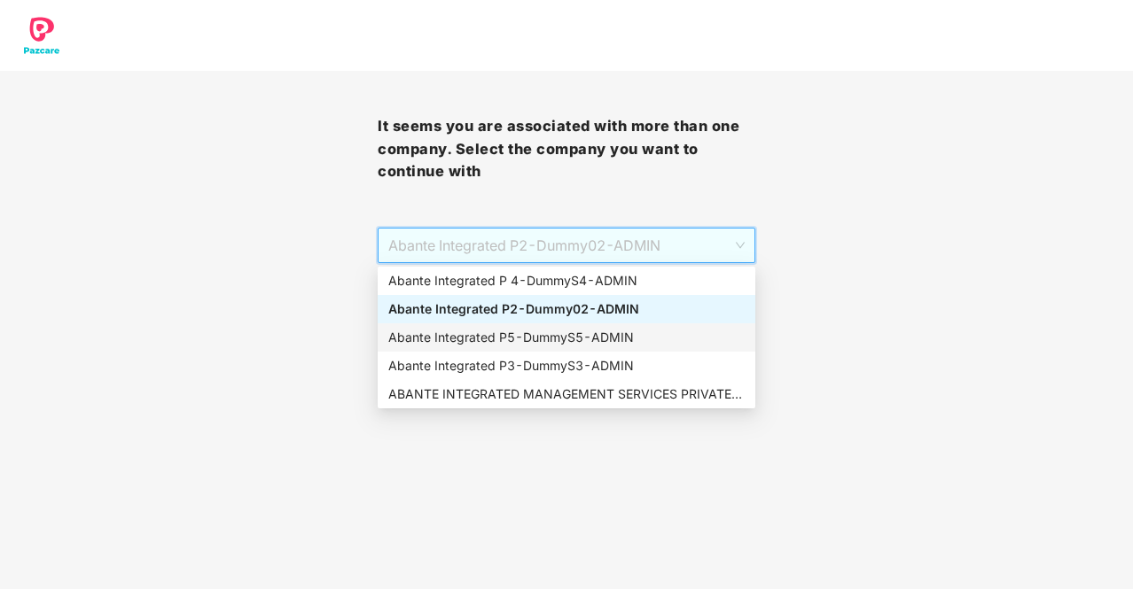
click at [562, 338] on div "Abante Integrated P5 - DummyS5 - ADMIN" at bounding box center [566, 337] width 356 height 19
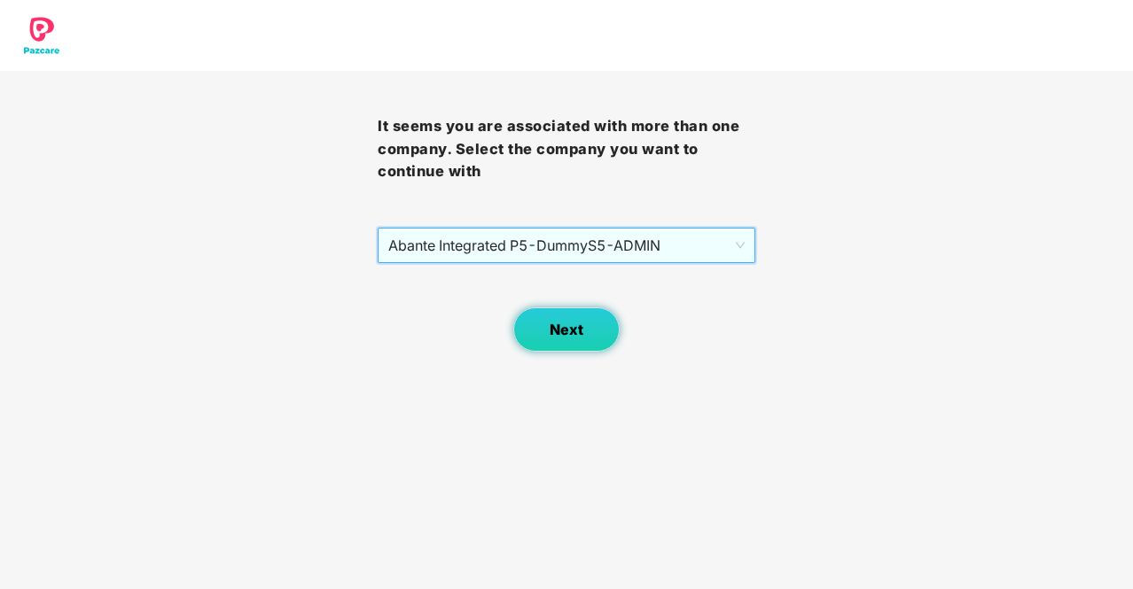
click at [550, 331] on span "Next" at bounding box center [566, 330] width 34 height 17
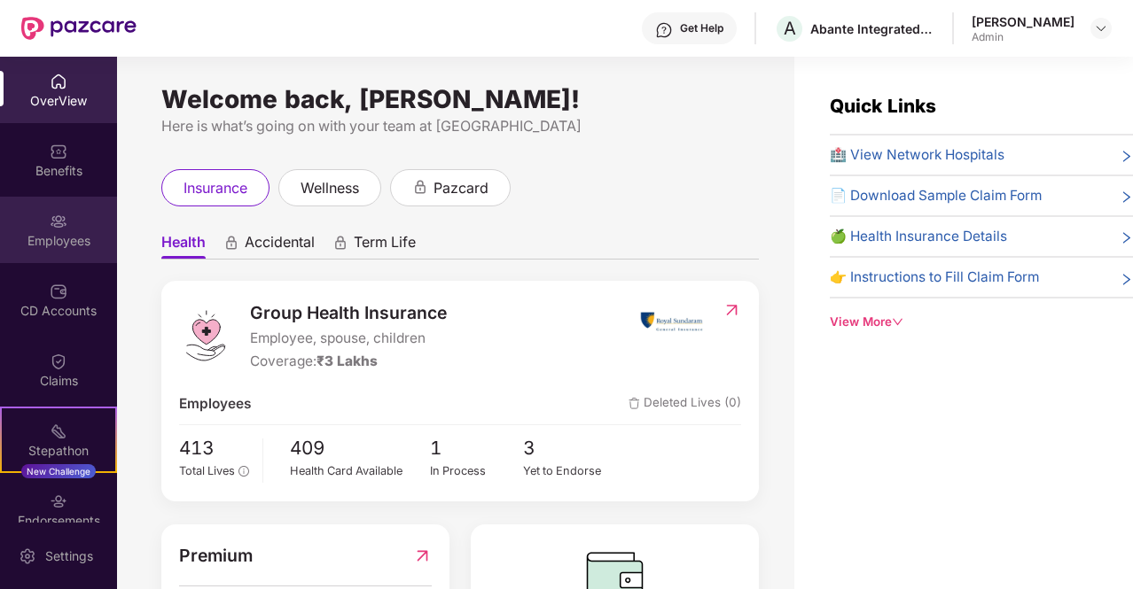
click at [60, 236] on div "Employees" at bounding box center [58, 241] width 117 height 18
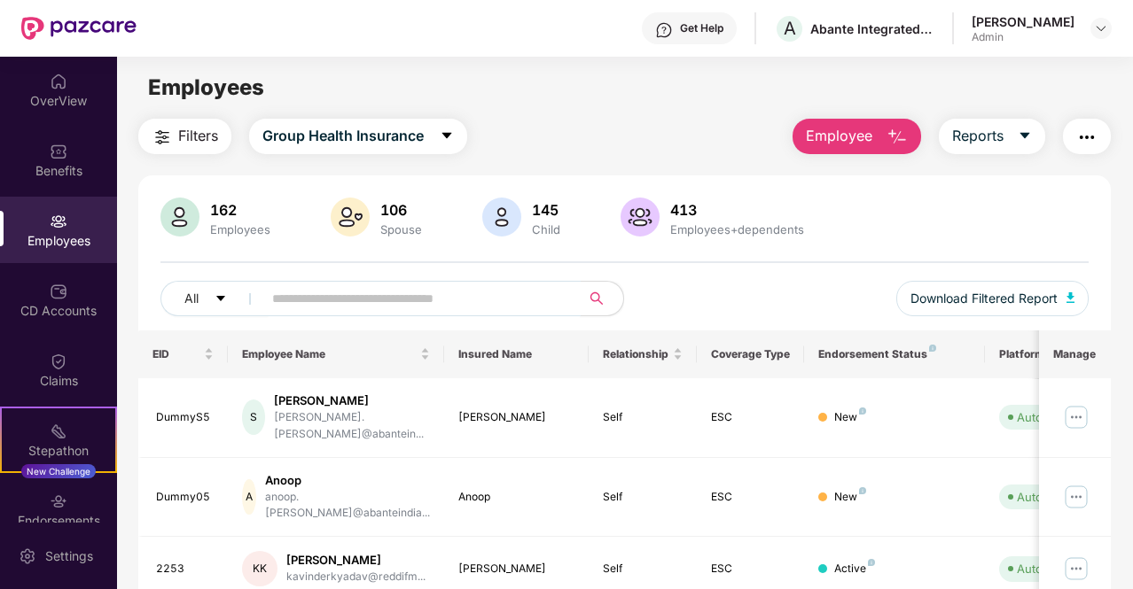
click at [292, 303] on input "text" at bounding box center [414, 298] width 284 height 27
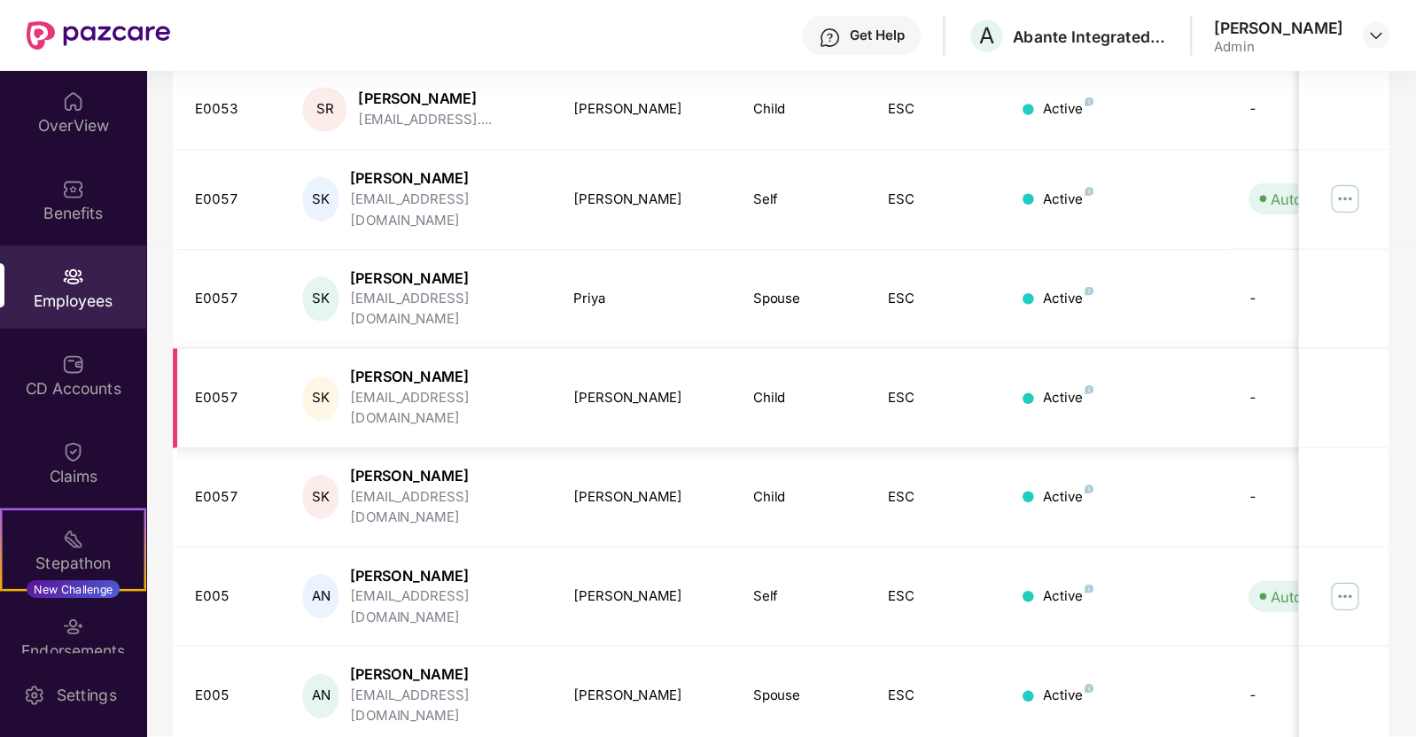
scroll to position [495, 0]
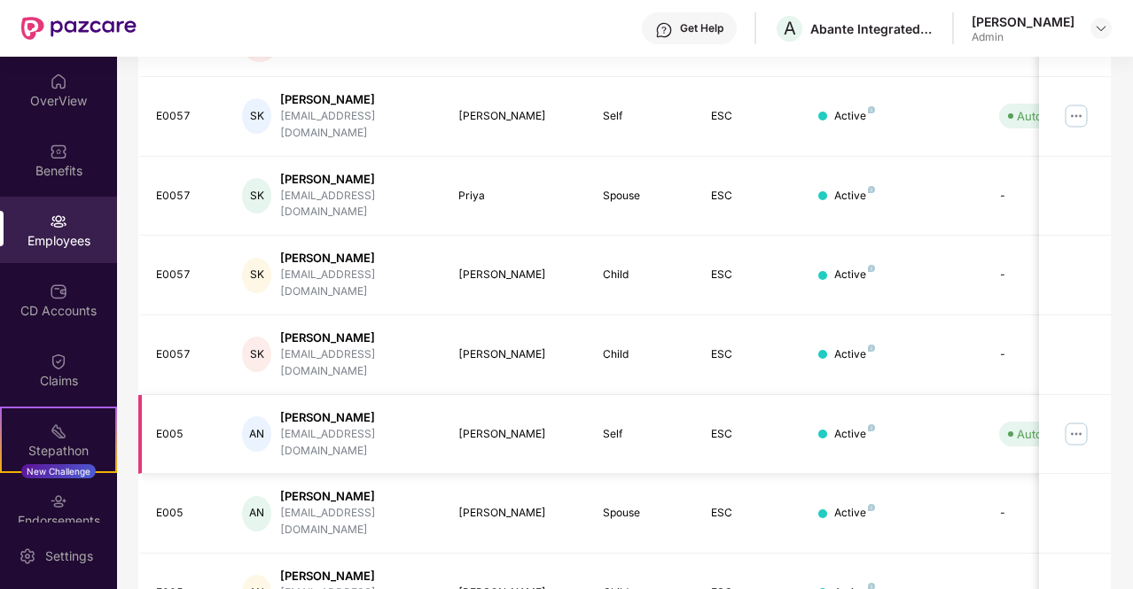
type input "****"
click at [331, 426] on div "[EMAIL_ADDRESS][DOMAIN_NAME]" at bounding box center [355, 443] width 150 height 34
click at [1076, 420] on img at bounding box center [1076, 434] width 28 height 28
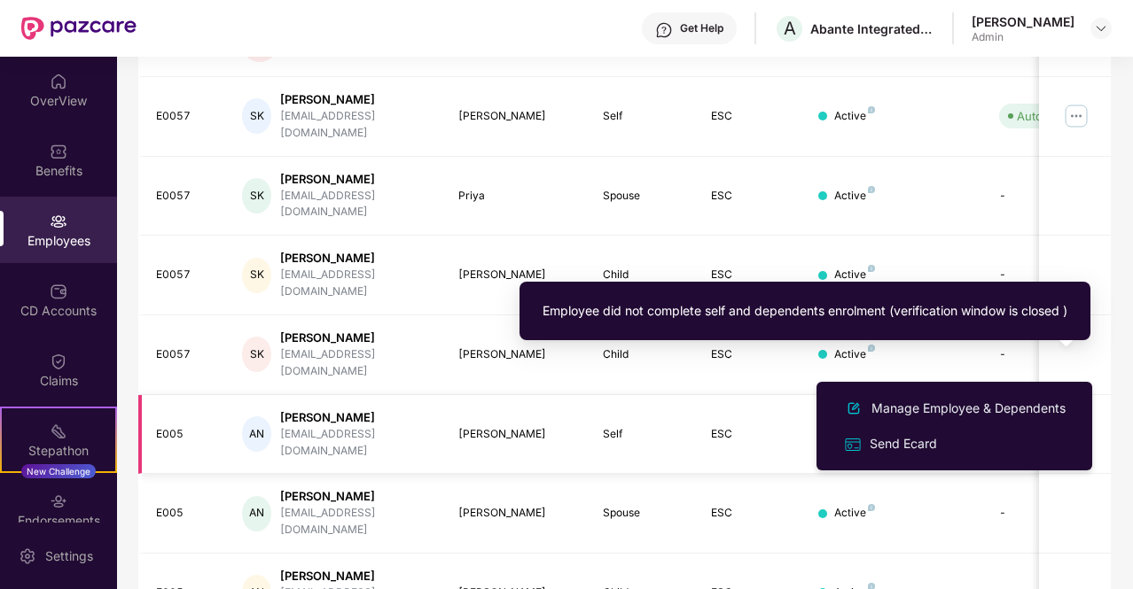
click at [1005, 422] on span "Auto Verified" at bounding box center [1047, 434] width 97 height 25
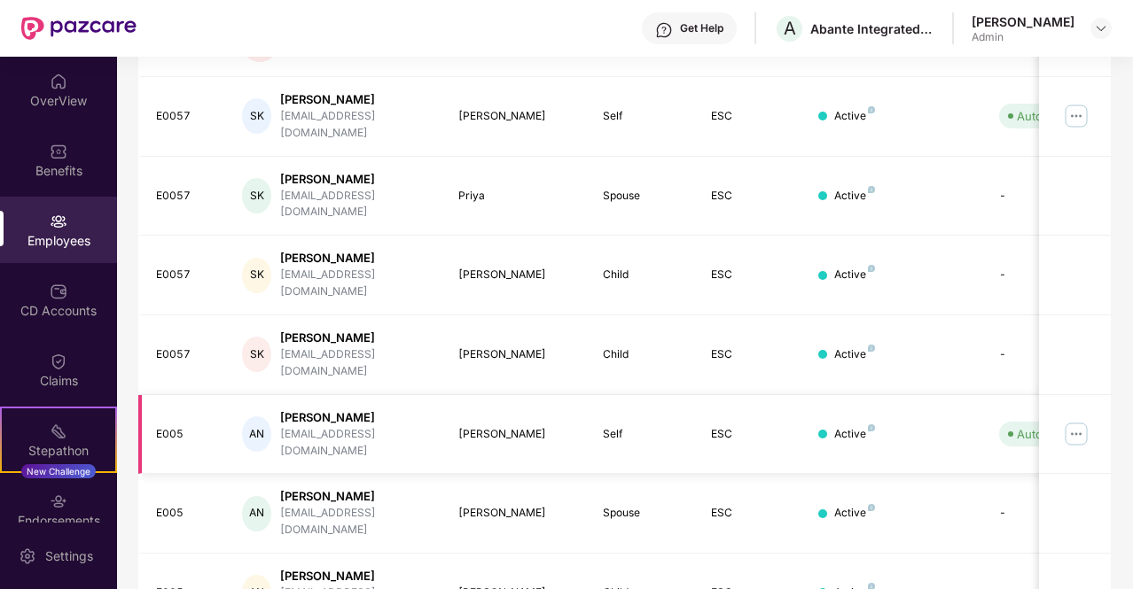
click at [1072, 420] on img at bounding box center [1076, 434] width 28 height 28
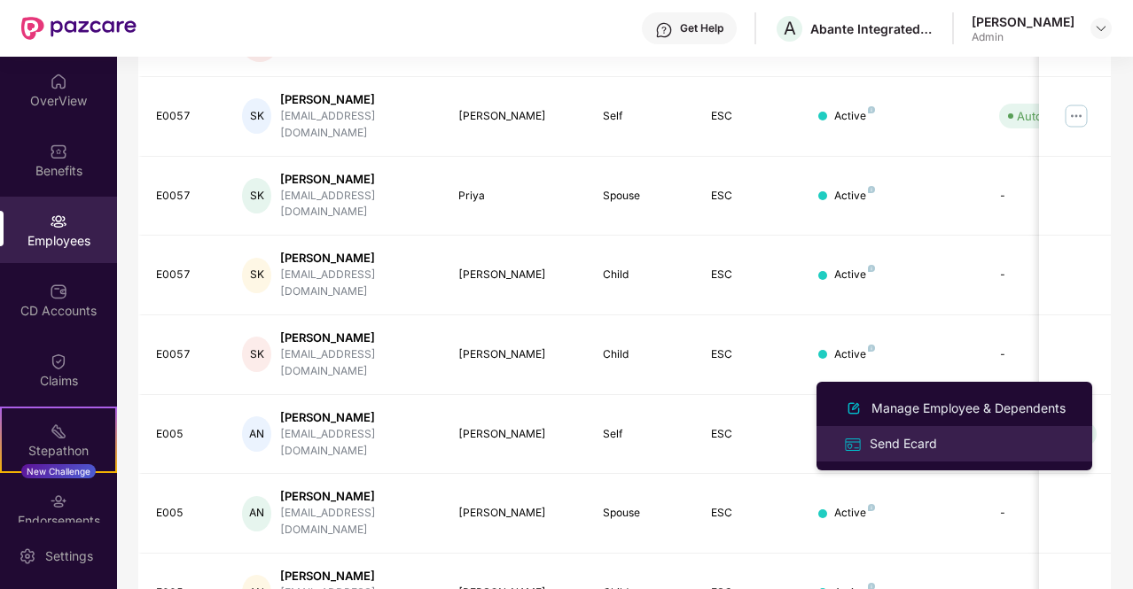
click at [929, 448] on div "Send Ecard" at bounding box center [903, 443] width 74 height 19
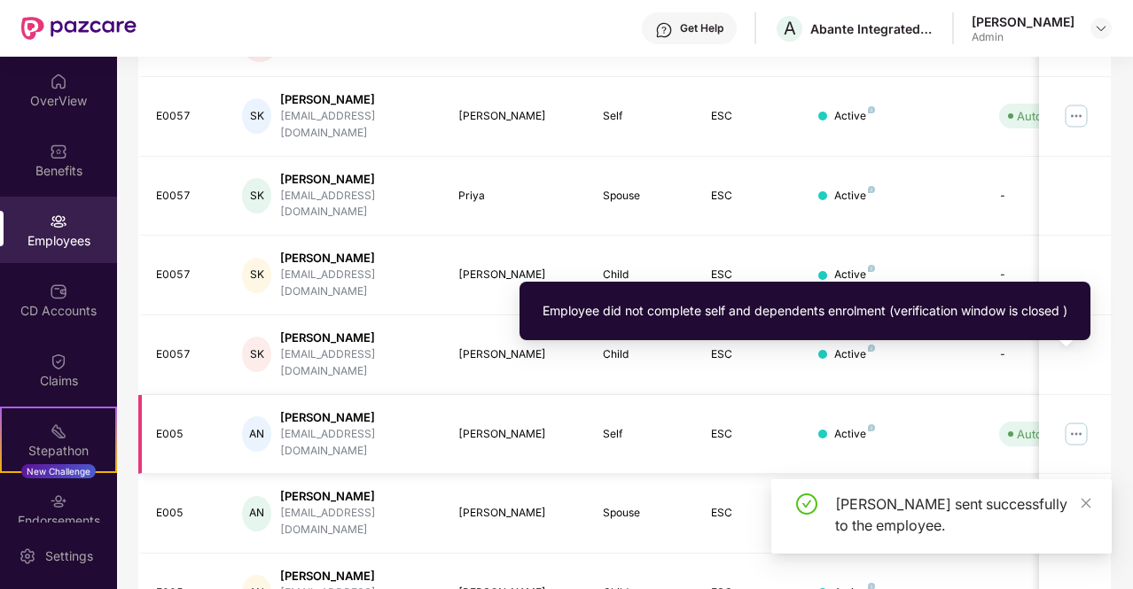
click at [1021, 425] on div "Auto Verified" at bounding box center [1051, 434] width 71 height 18
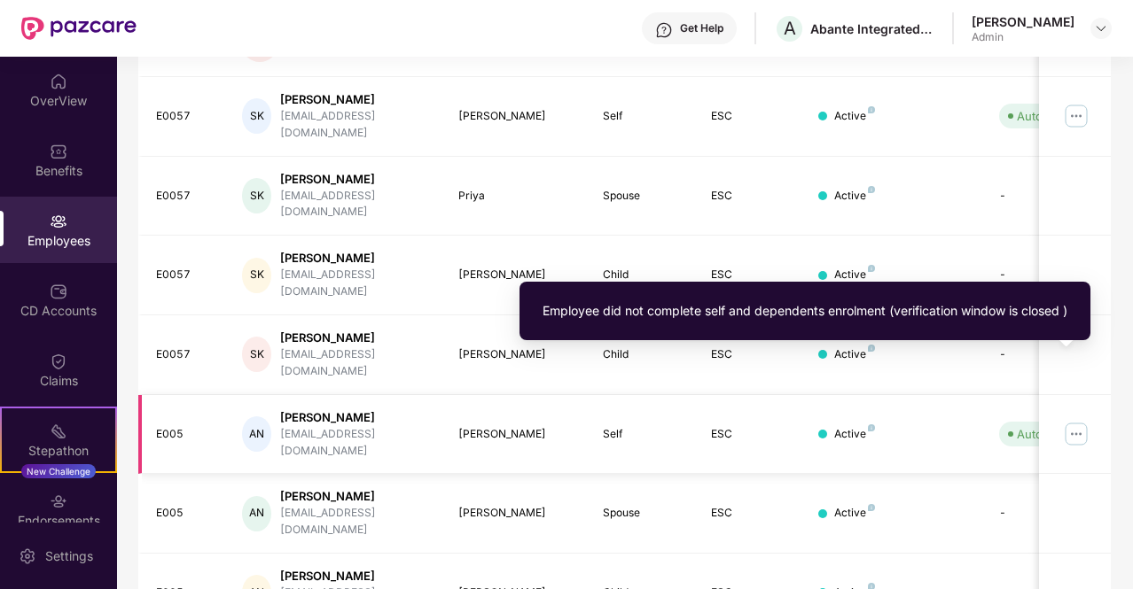
click at [1021, 425] on div "Auto Verified" at bounding box center [1051, 434] width 71 height 18
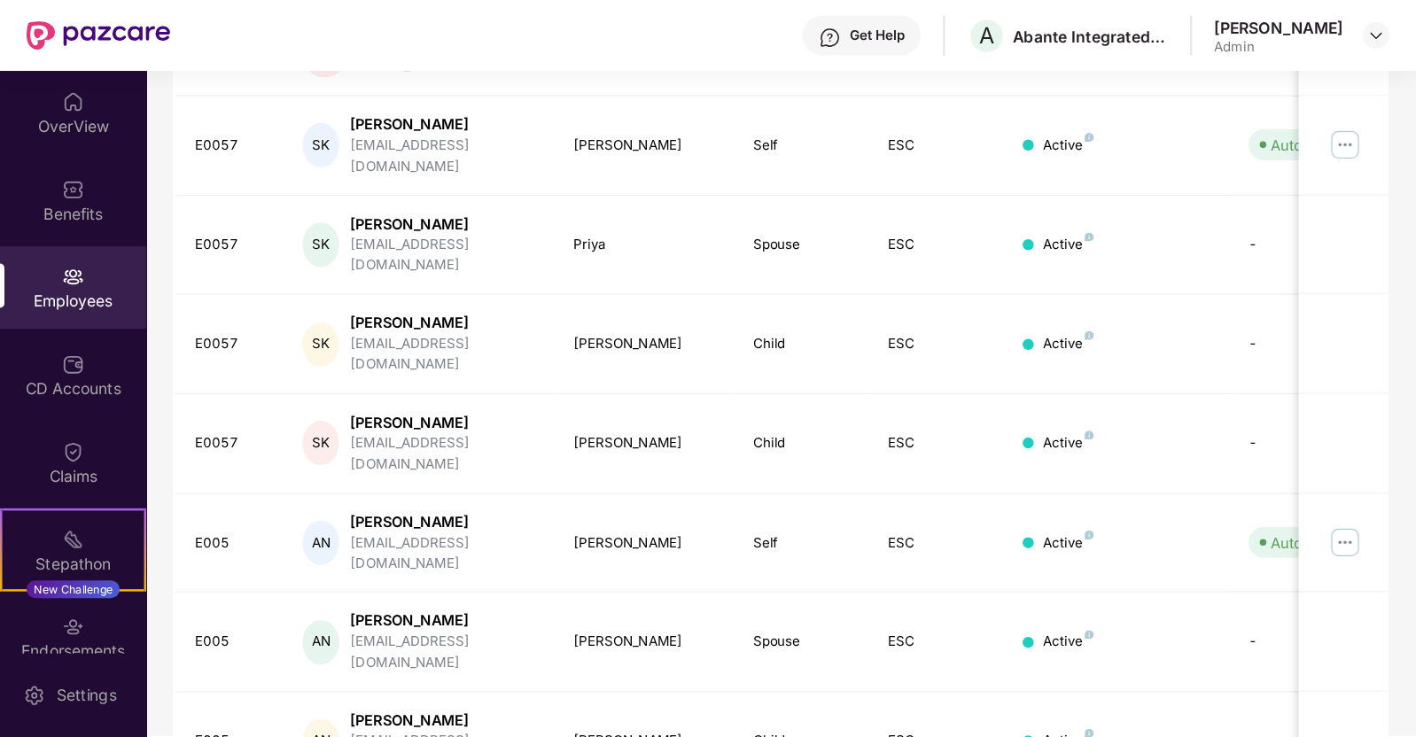
scroll to position [349, 0]
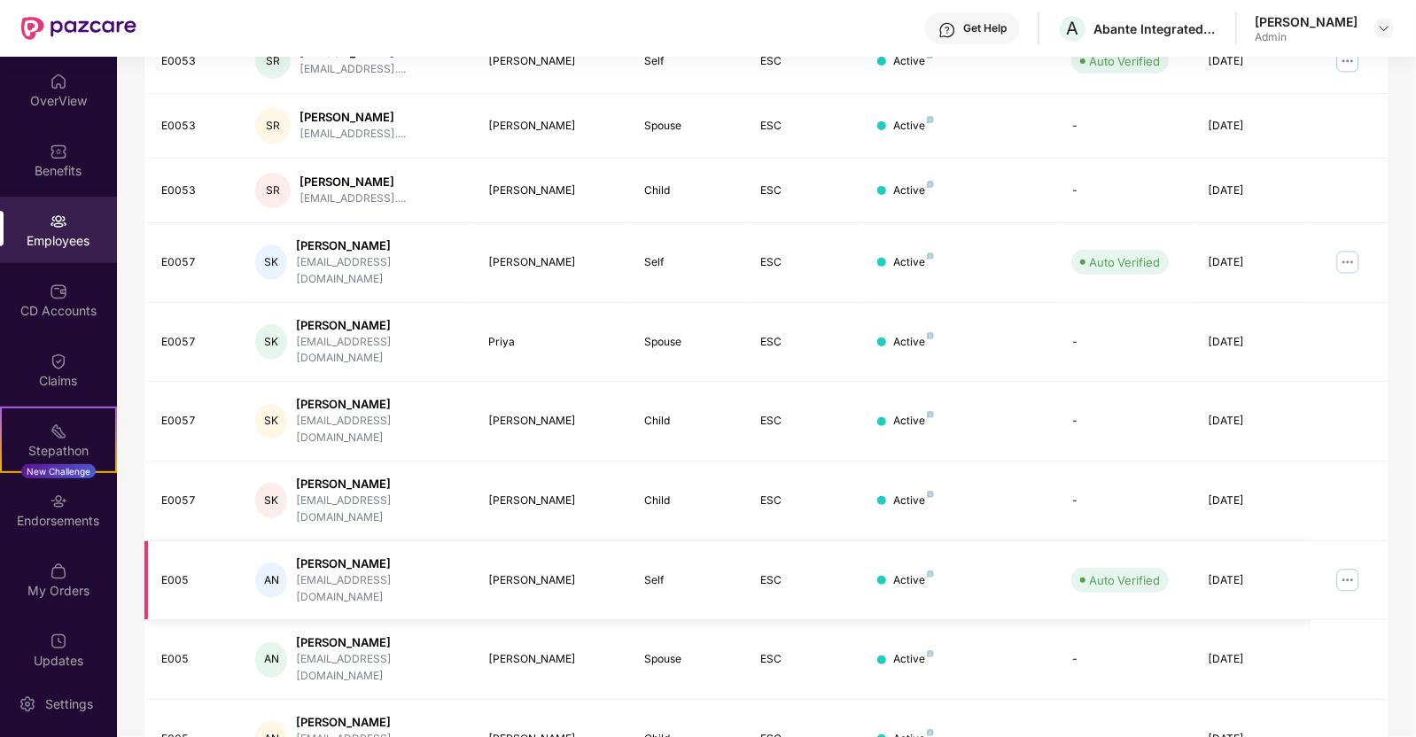
click at [1132, 566] on img at bounding box center [1348, 580] width 28 height 28
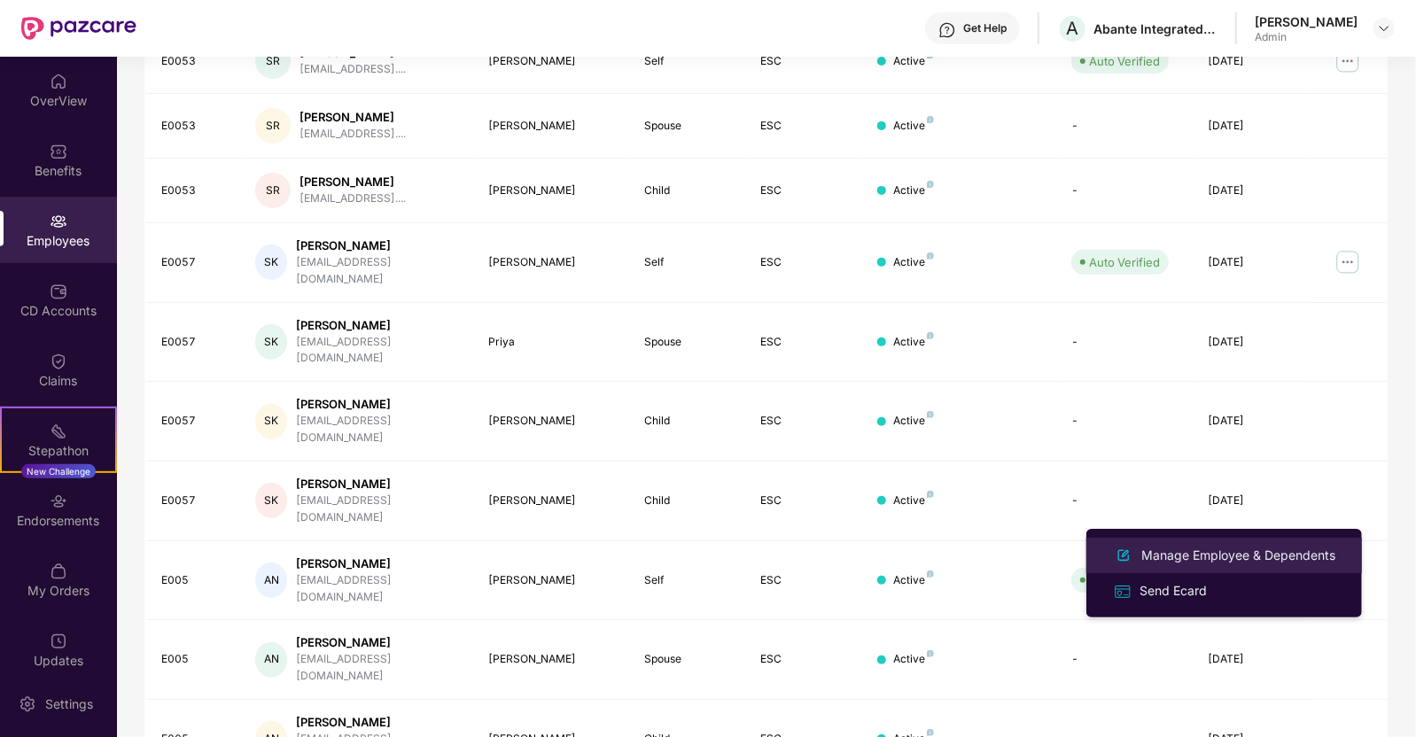
click at [1132, 551] on div "Manage Employee & Dependents" at bounding box center [1238, 555] width 201 height 19
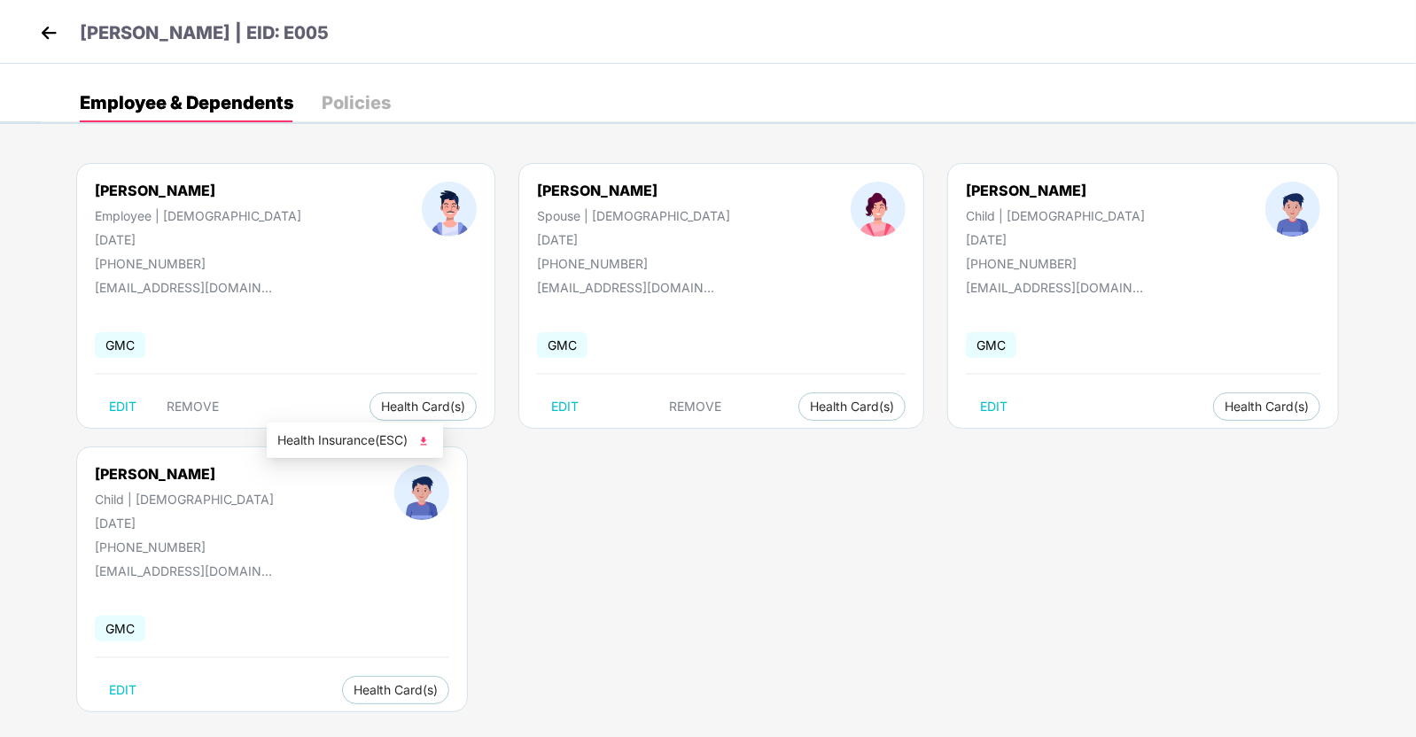
click at [424, 438] on img at bounding box center [424, 441] width 18 height 18
click at [768, 436] on img at bounding box center [764, 441] width 18 height 18
click at [1105, 437] on img at bounding box center [1104, 441] width 18 height 18
click at [430, 588] on img at bounding box center [424, 725] width 18 height 18
